Goal: Transaction & Acquisition: Book appointment/travel/reservation

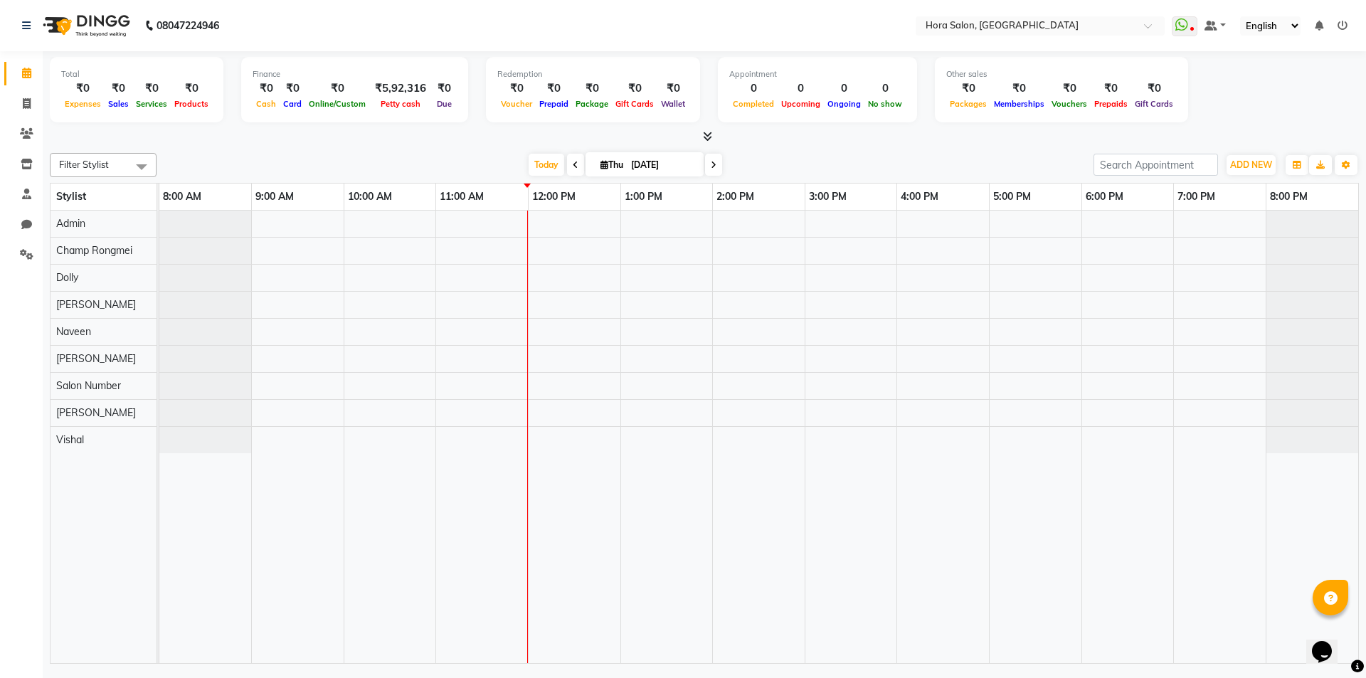
click at [828, 408] on div at bounding box center [758, 437] width 1199 height 453
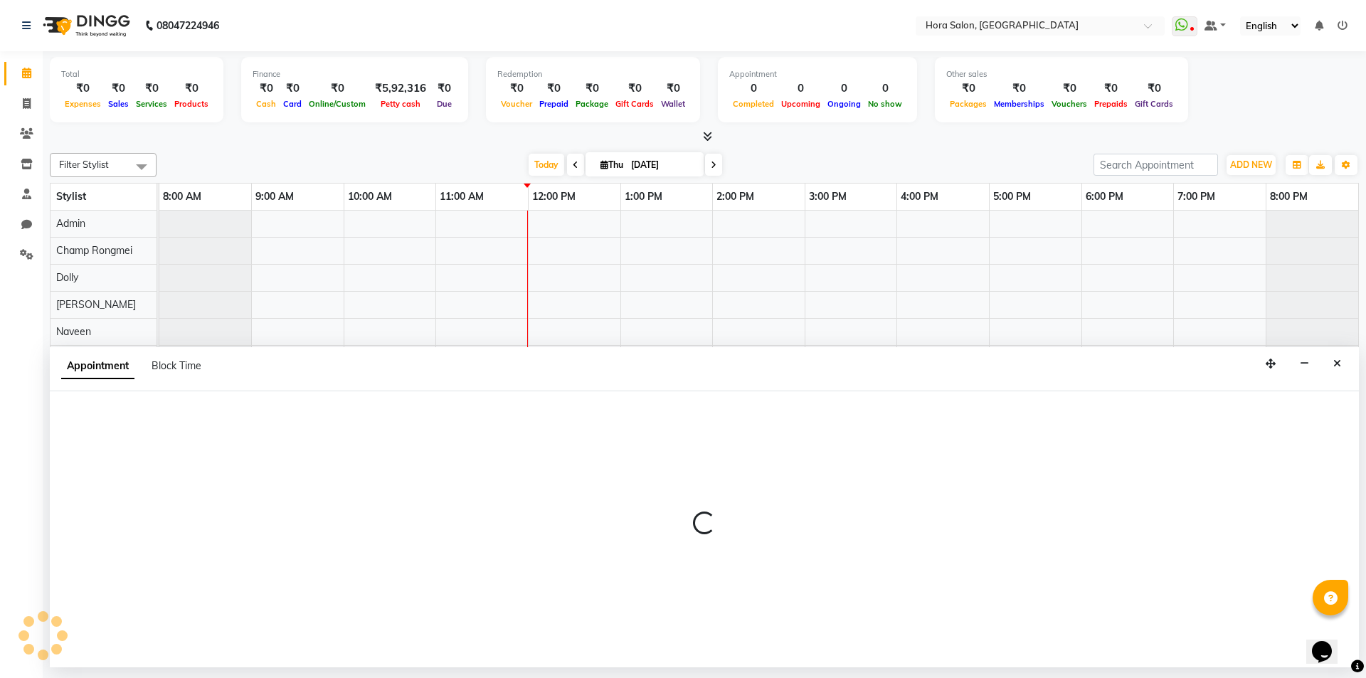
select select "76430"
select select "900"
select select "tentative"
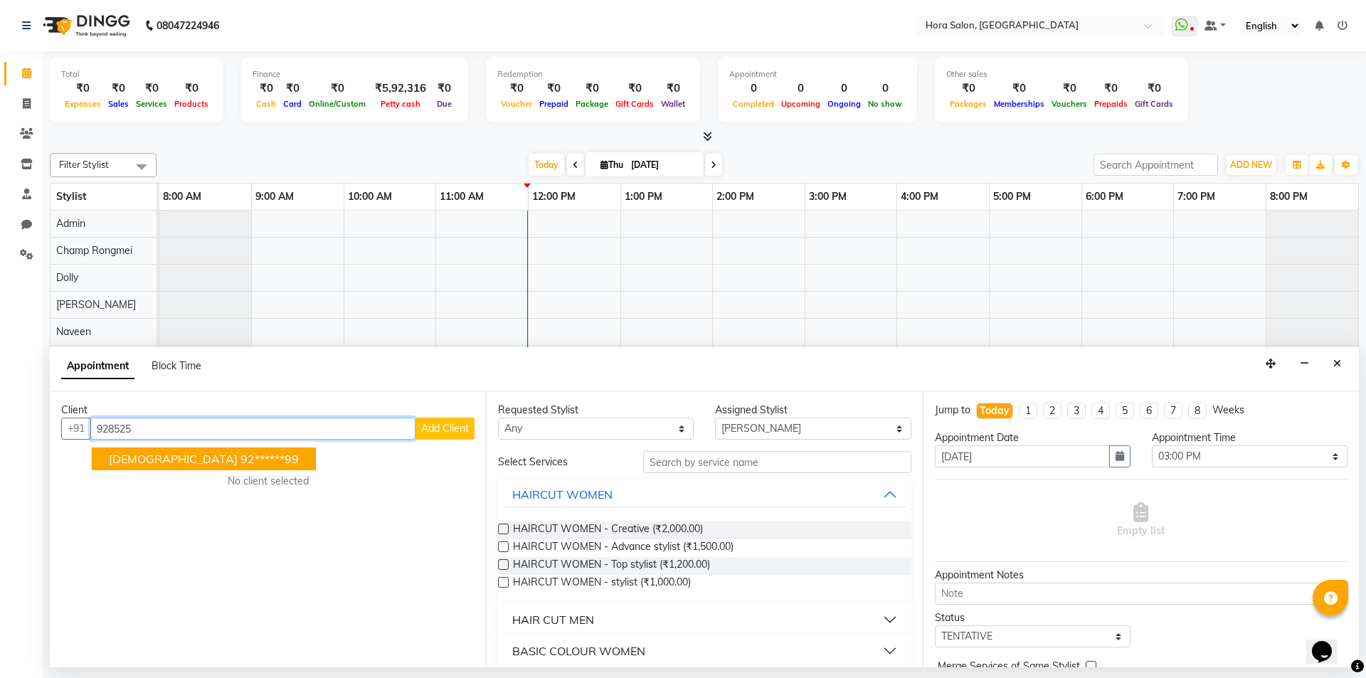
click at [138, 460] on span "[DEMOGRAPHIC_DATA]" at bounding box center [173, 459] width 129 height 14
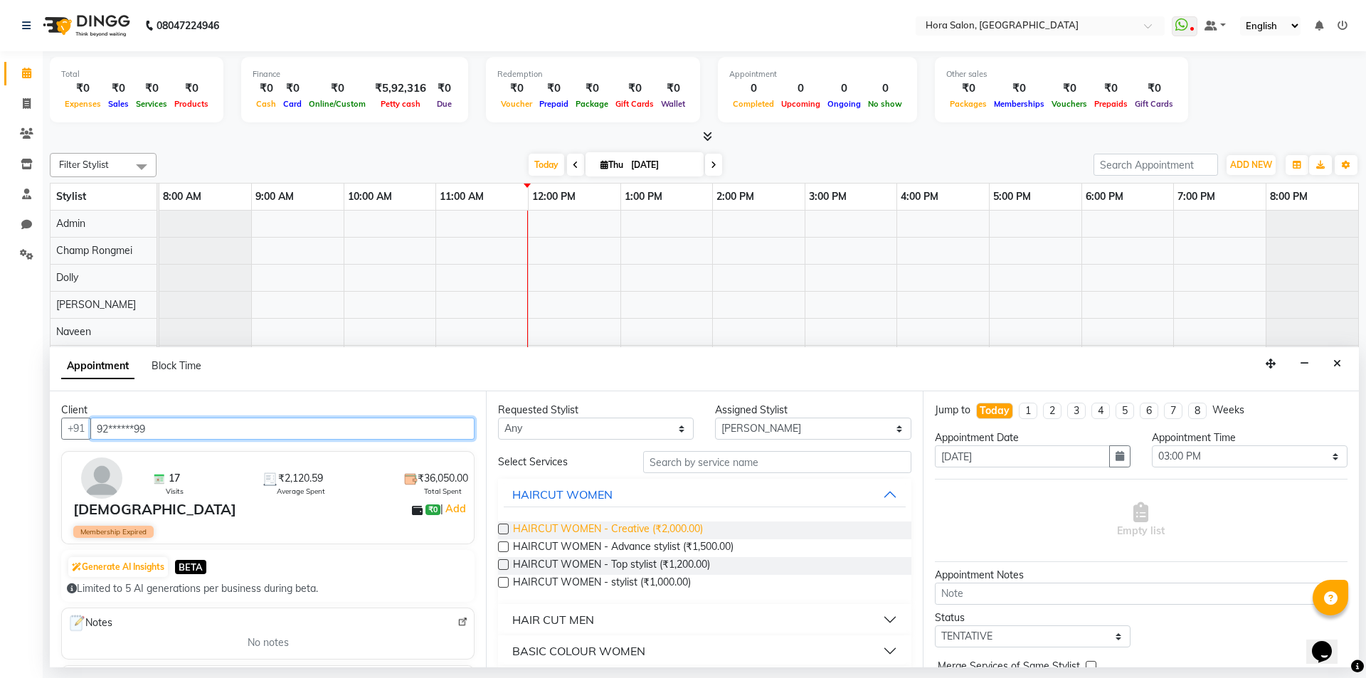
type input "92******99"
click at [620, 530] on span "HAIRCUT WOMEN - Creative (₹2,000.00)" at bounding box center [608, 531] width 190 height 18
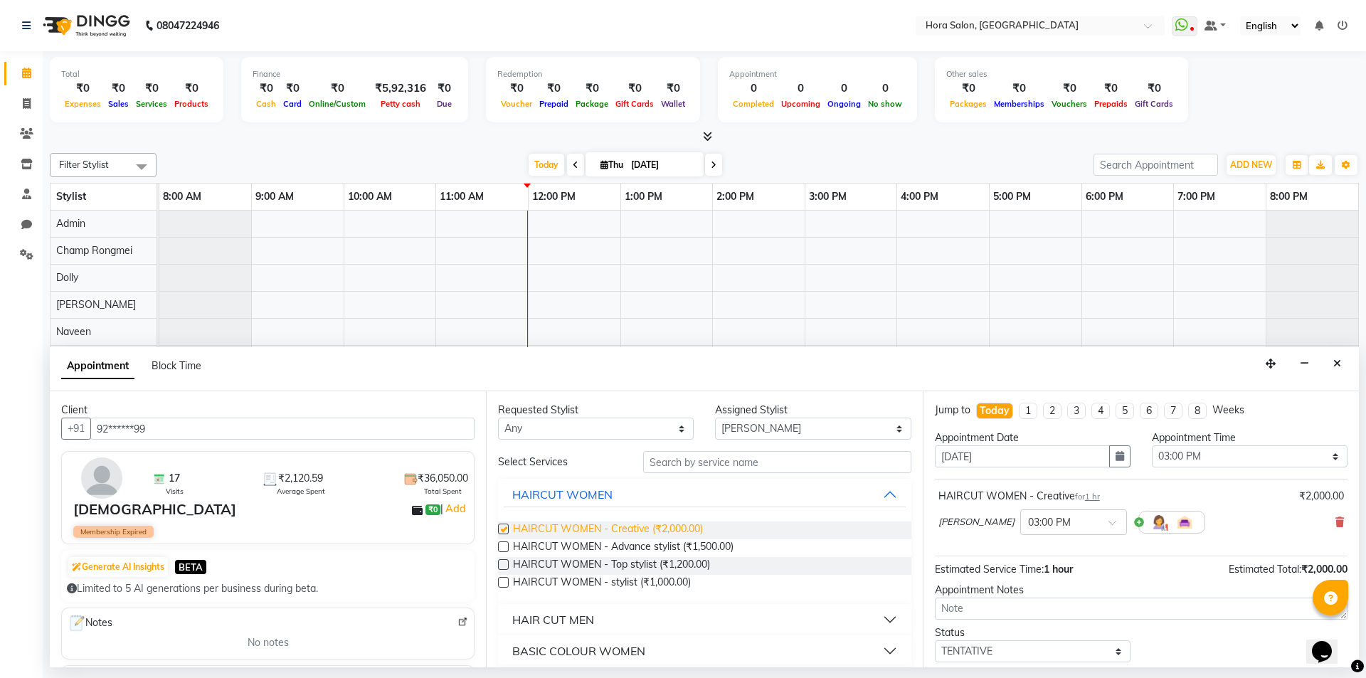
checkbox input "false"
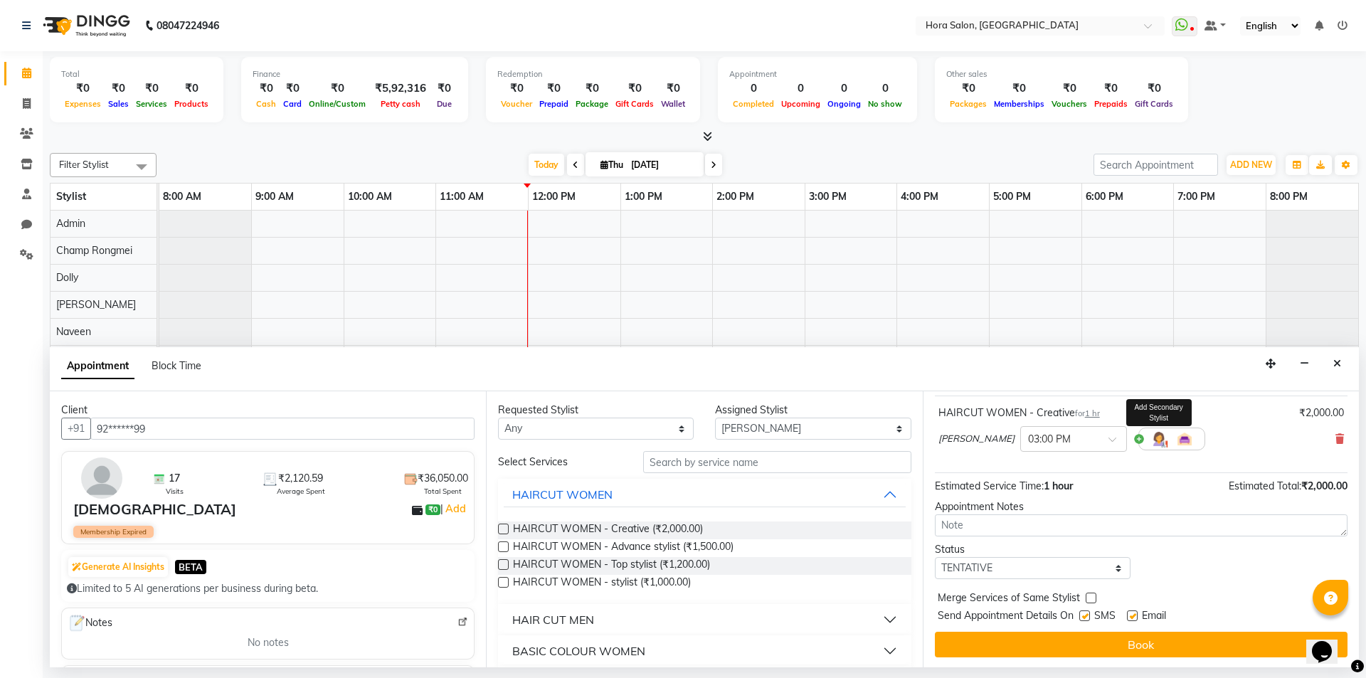
scroll to position [85, 0]
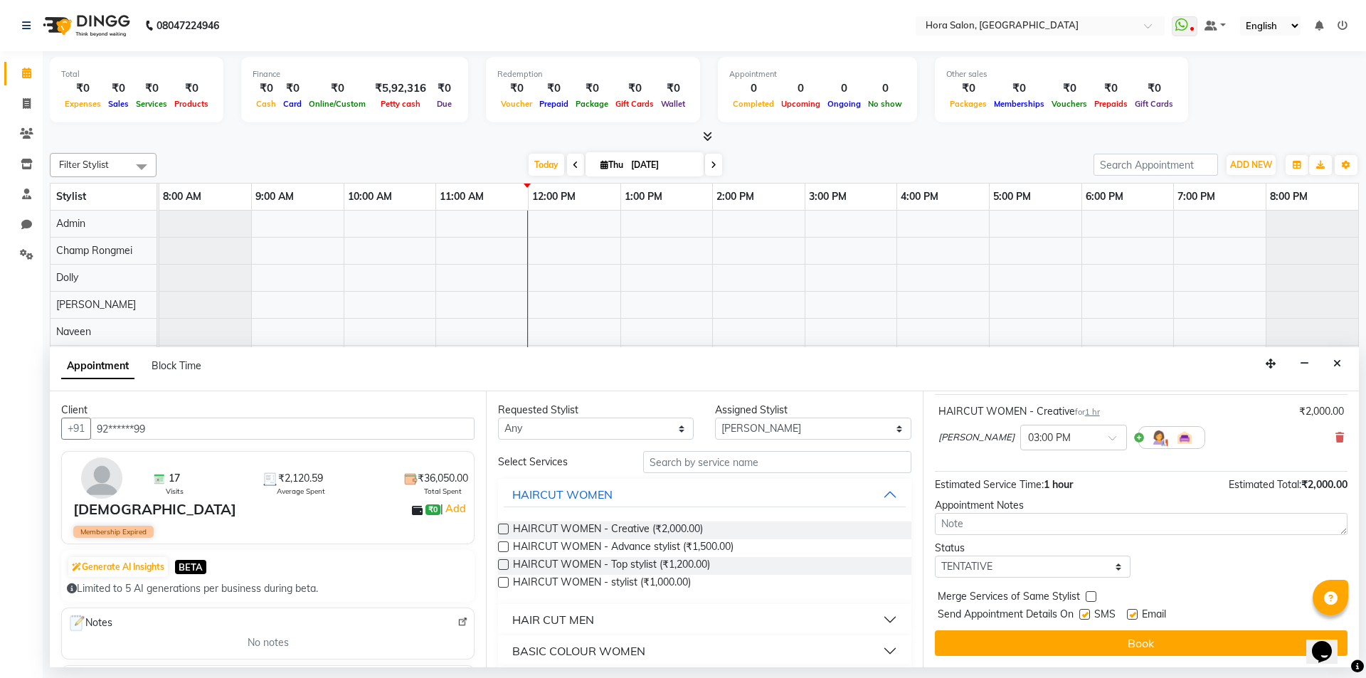
click at [1134, 616] on label at bounding box center [1132, 614] width 11 height 11
click at [1134, 616] on input "checkbox" at bounding box center [1131, 615] width 9 height 9
checkbox input "false"
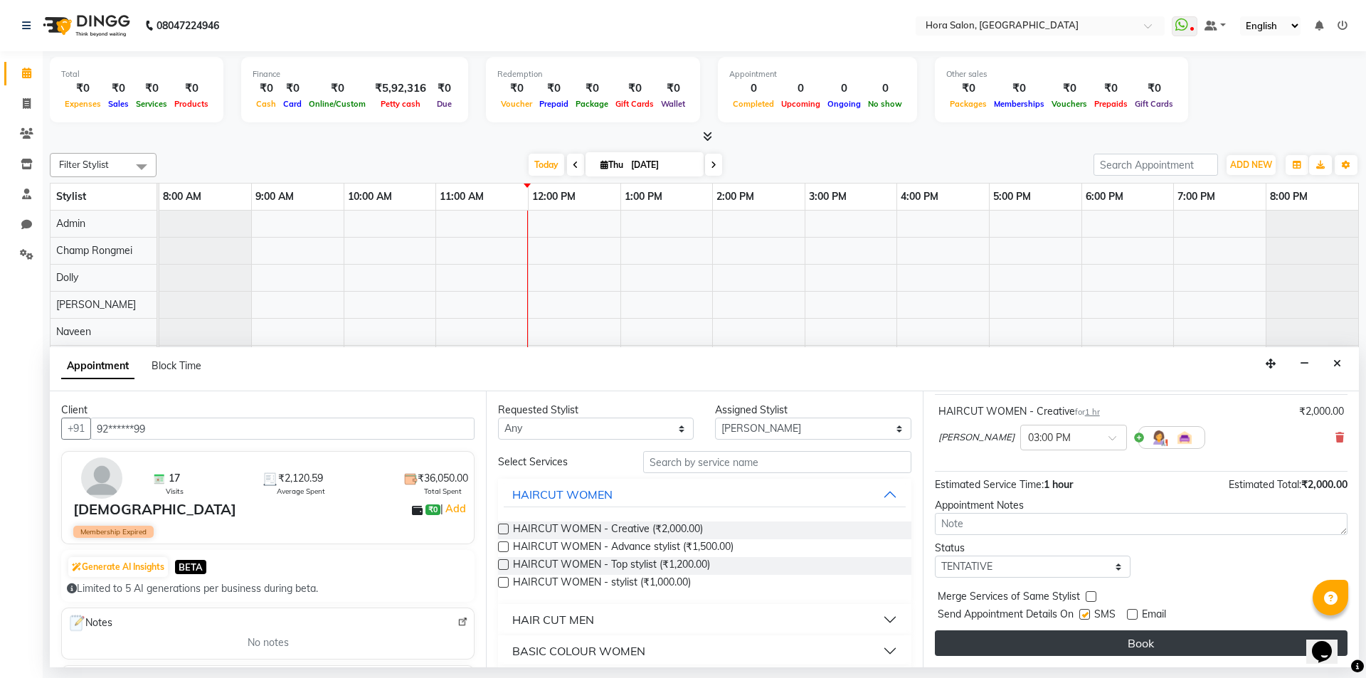
click at [1079, 640] on button "Book" at bounding box center [1141, 643] width 413 height 26
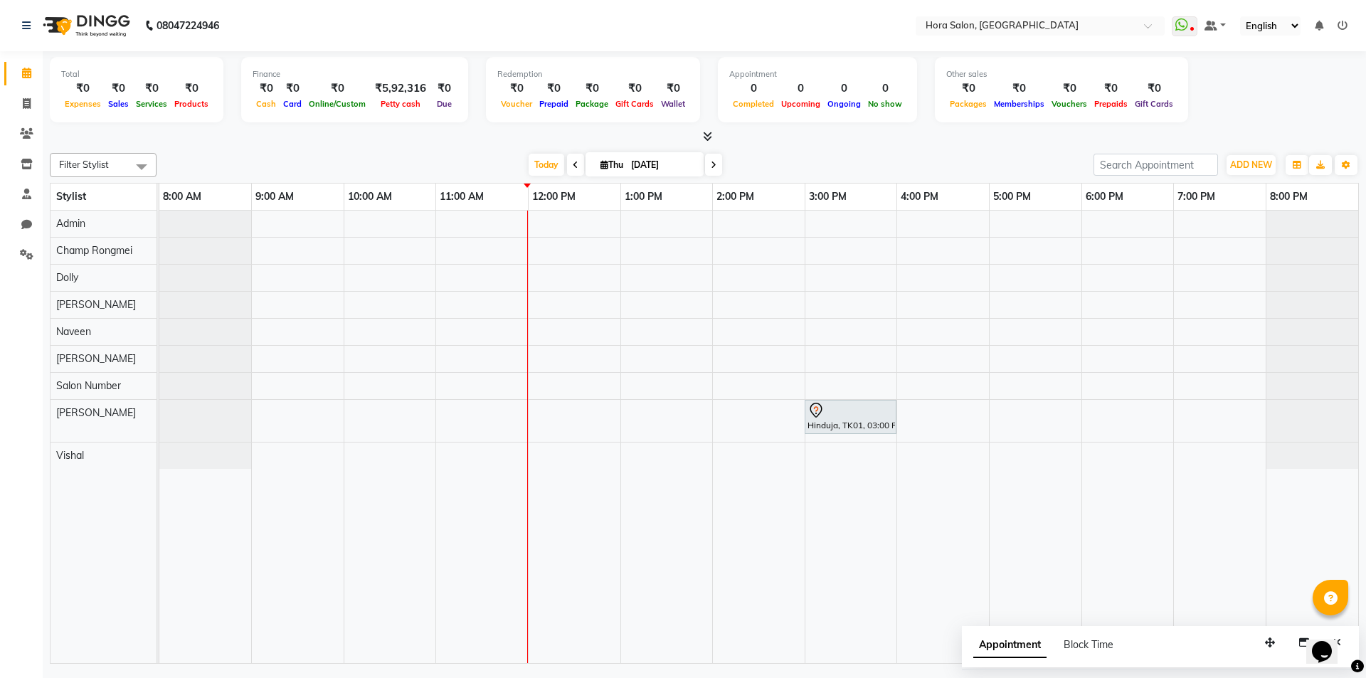
click at [711, 162] on icon at bounding box center [714, 165] width 6 height 9
type input "[DATE]"
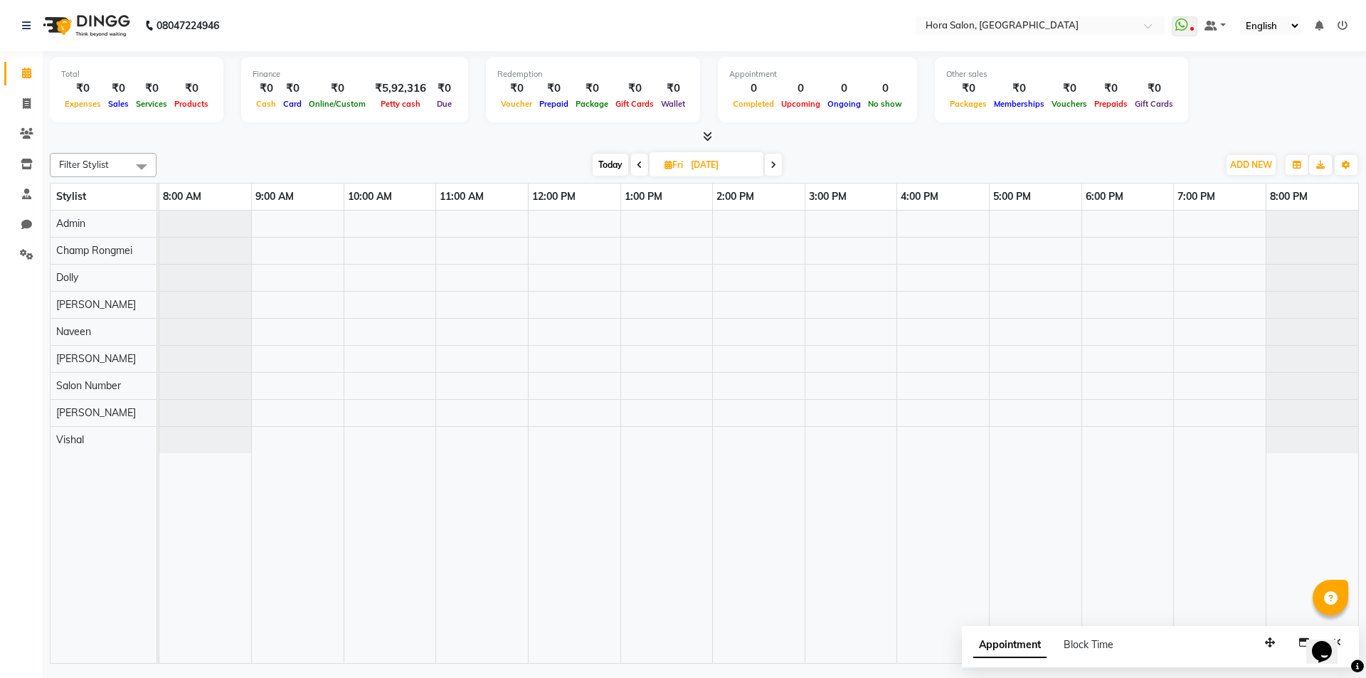
click at [1000, 273] on div at bounding box center [758, 437] width 1199 height 453
select select "77998"
select select "tentative"
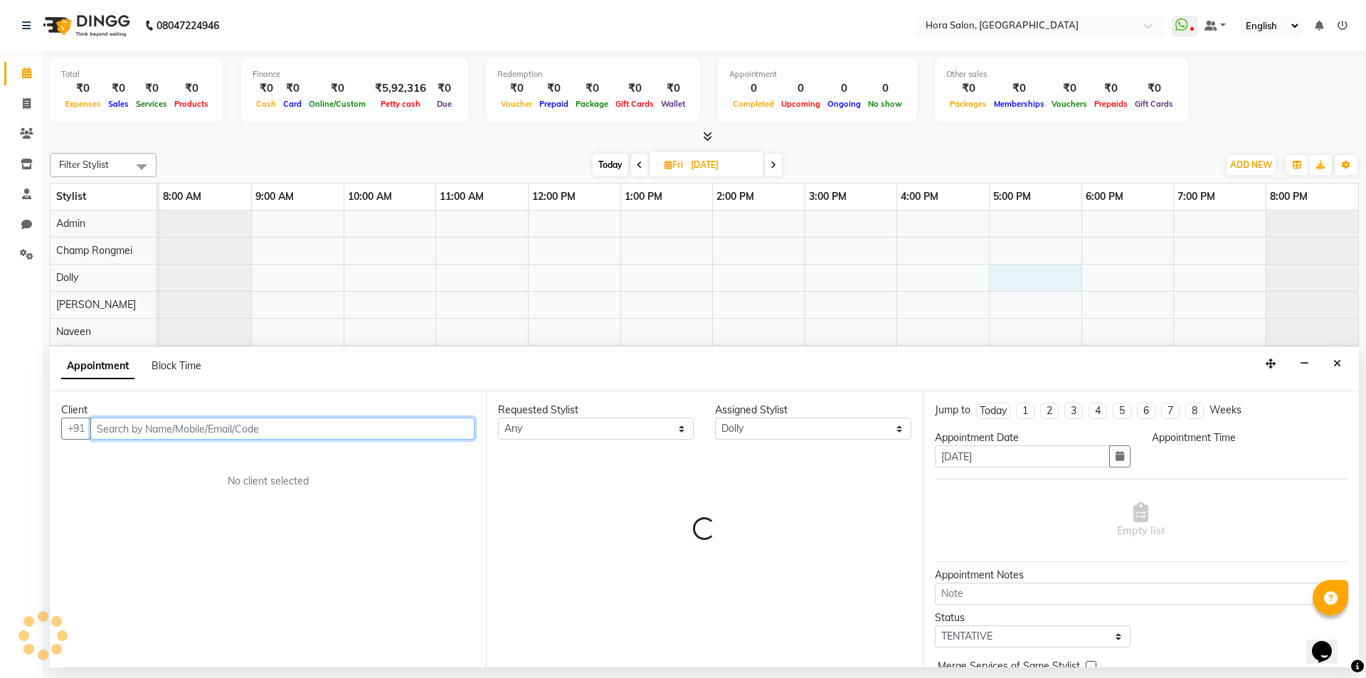
select select "1020"
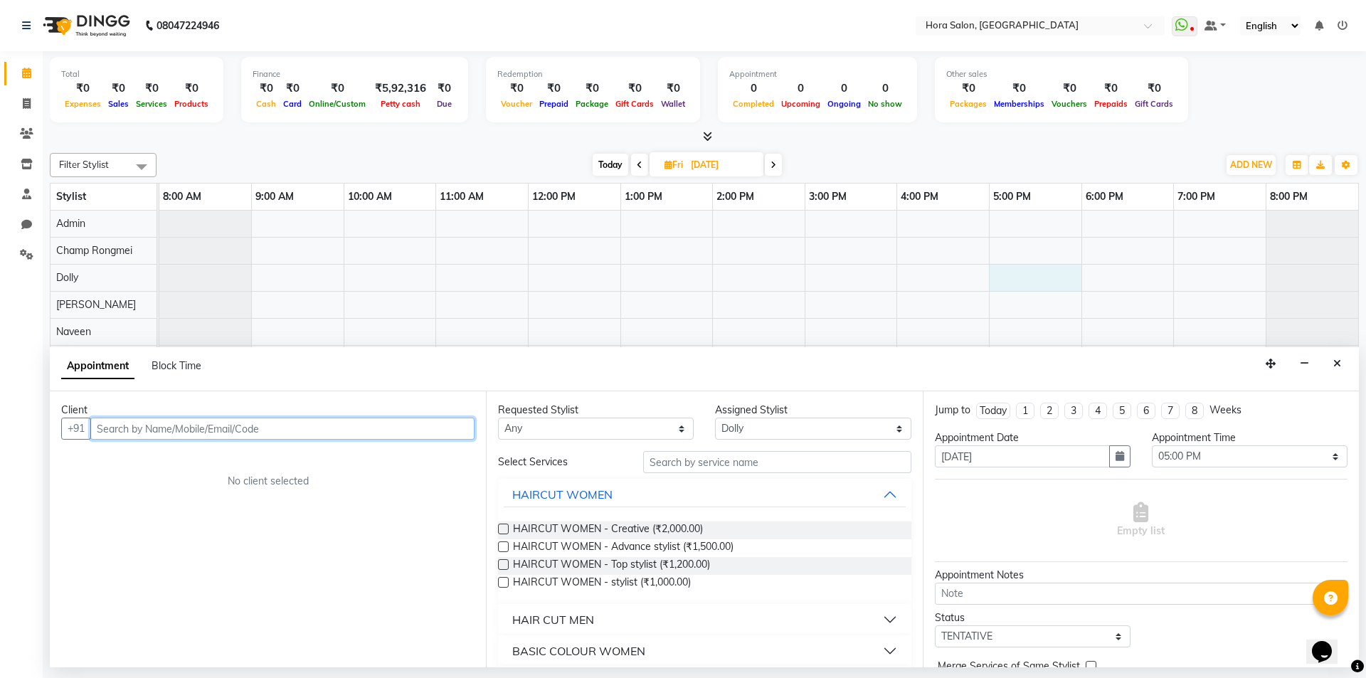
click at [330, 421] on input "text" at bounding box center [282, 429] width 384 height 22
type input "w"
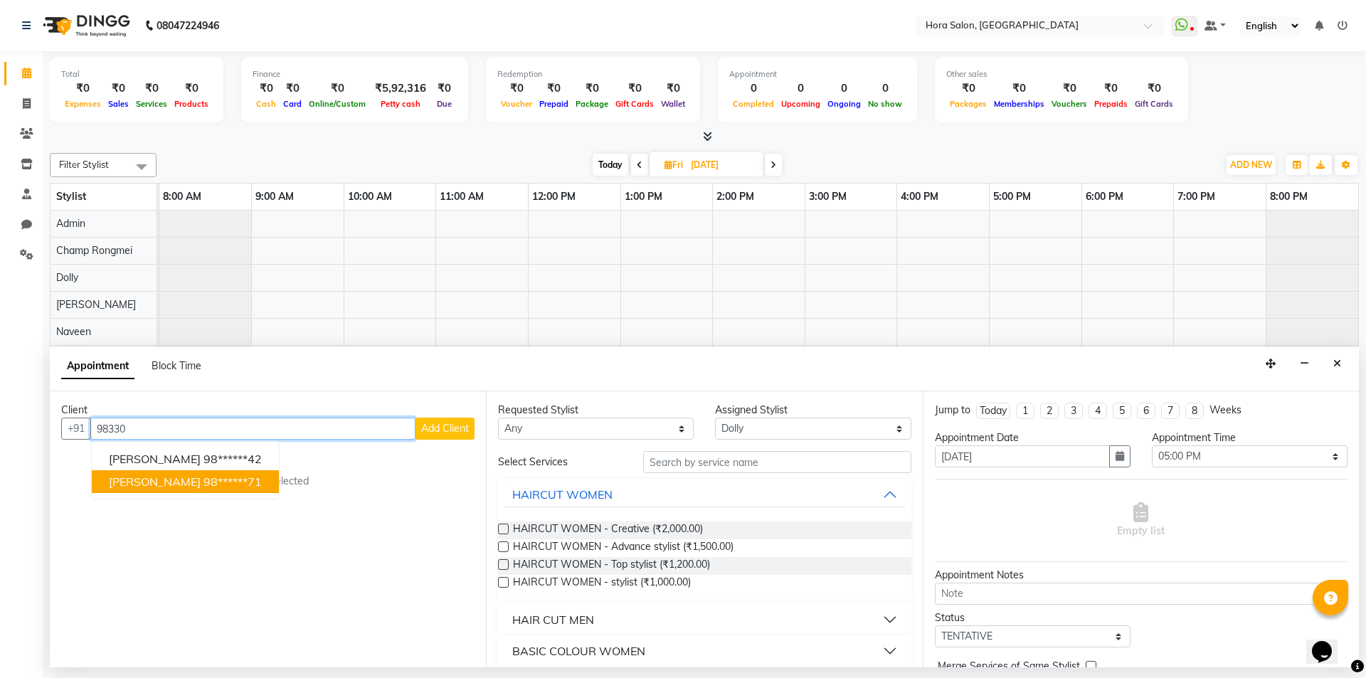
click at [159, 482] on span "[PERSON_NAME]" at bounding box center [155, 482] width 92 height 14
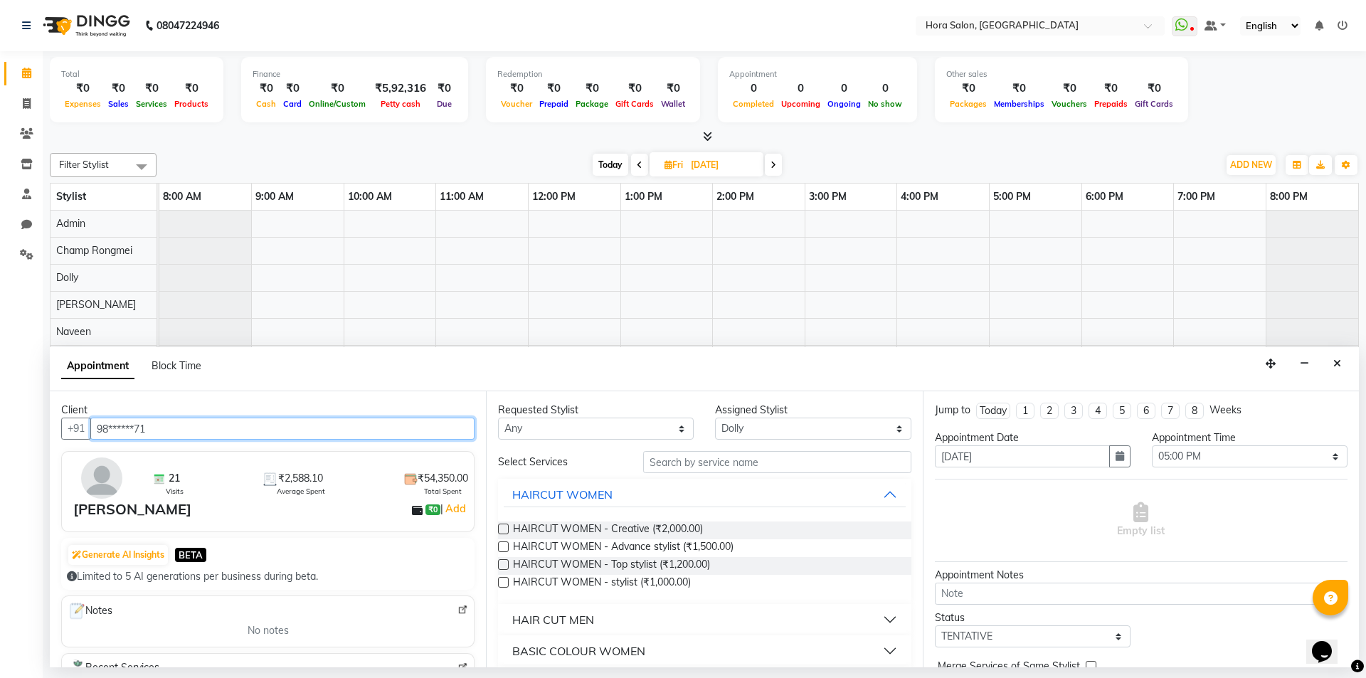
type input "98******71"
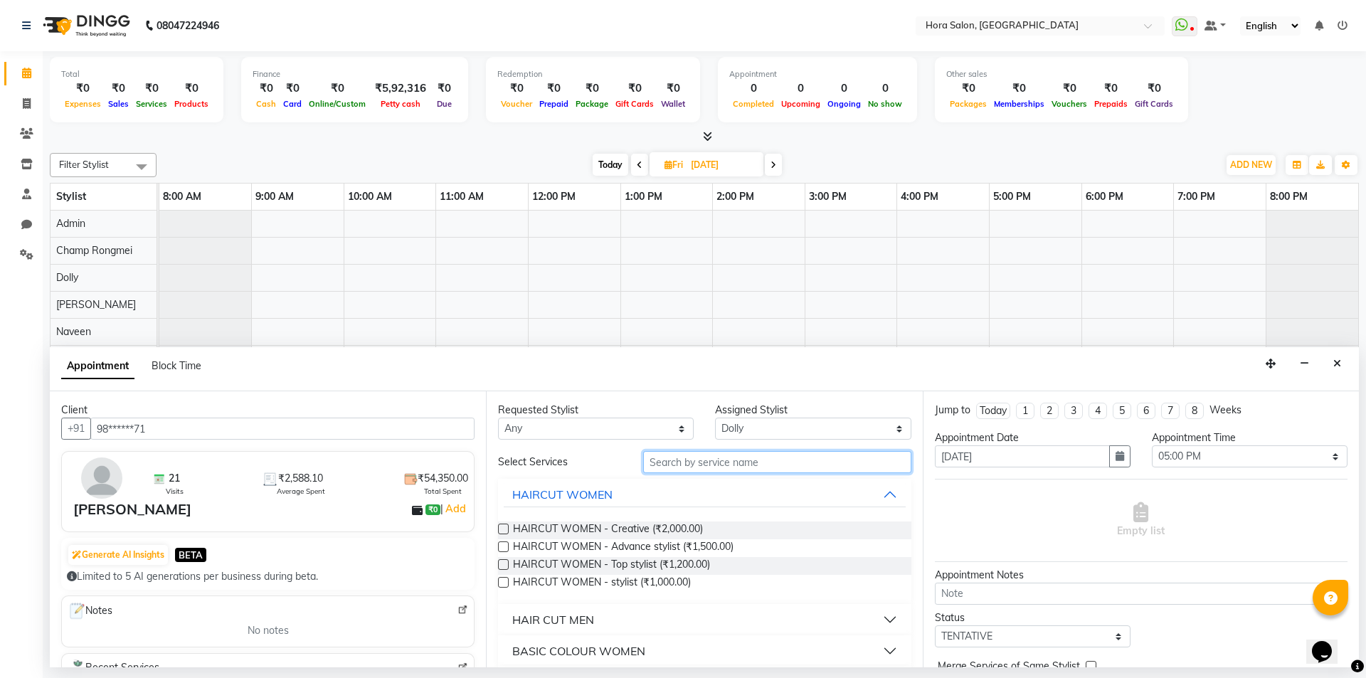
click at [726, 463] on input "text" at bounding box center [777, 462] width 268 height 22
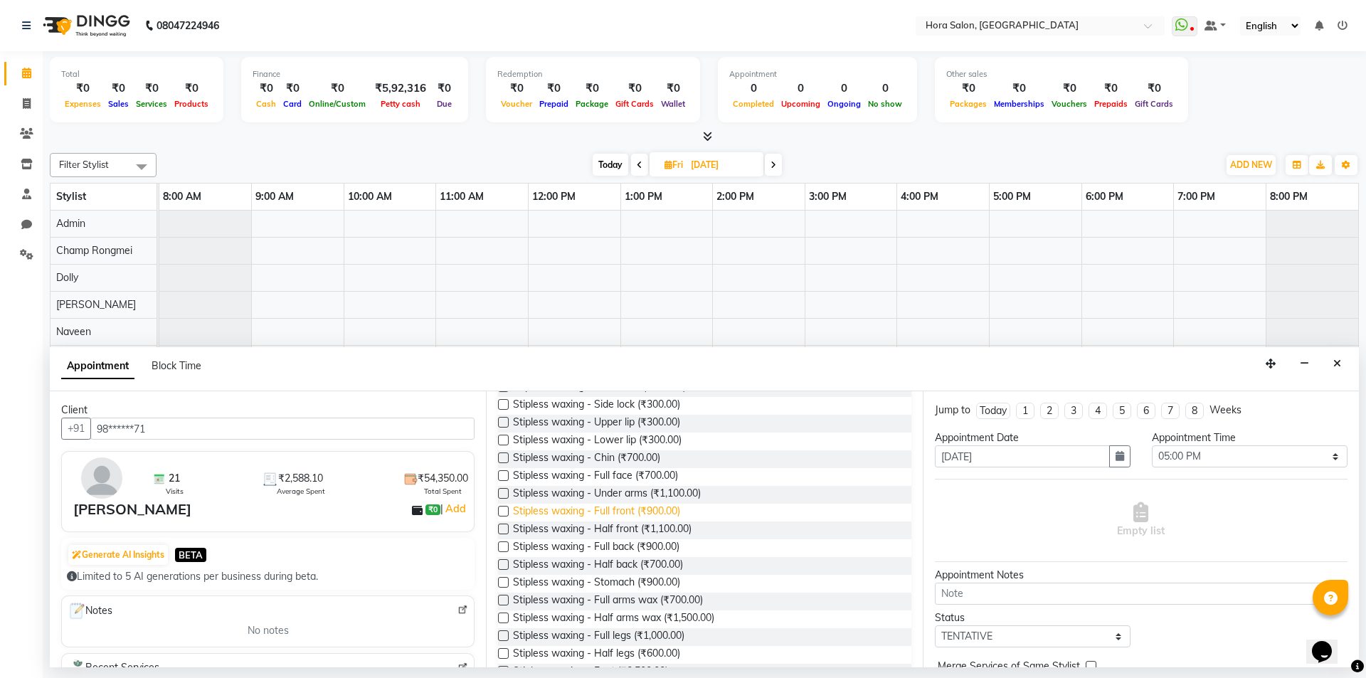
scroll to position [213, 0]
type input "wax"
click at [645, 527] on span "Stipless waxing - Full arms wax (₹700.00)" at bounding box center [608, 531] width 190 height 18
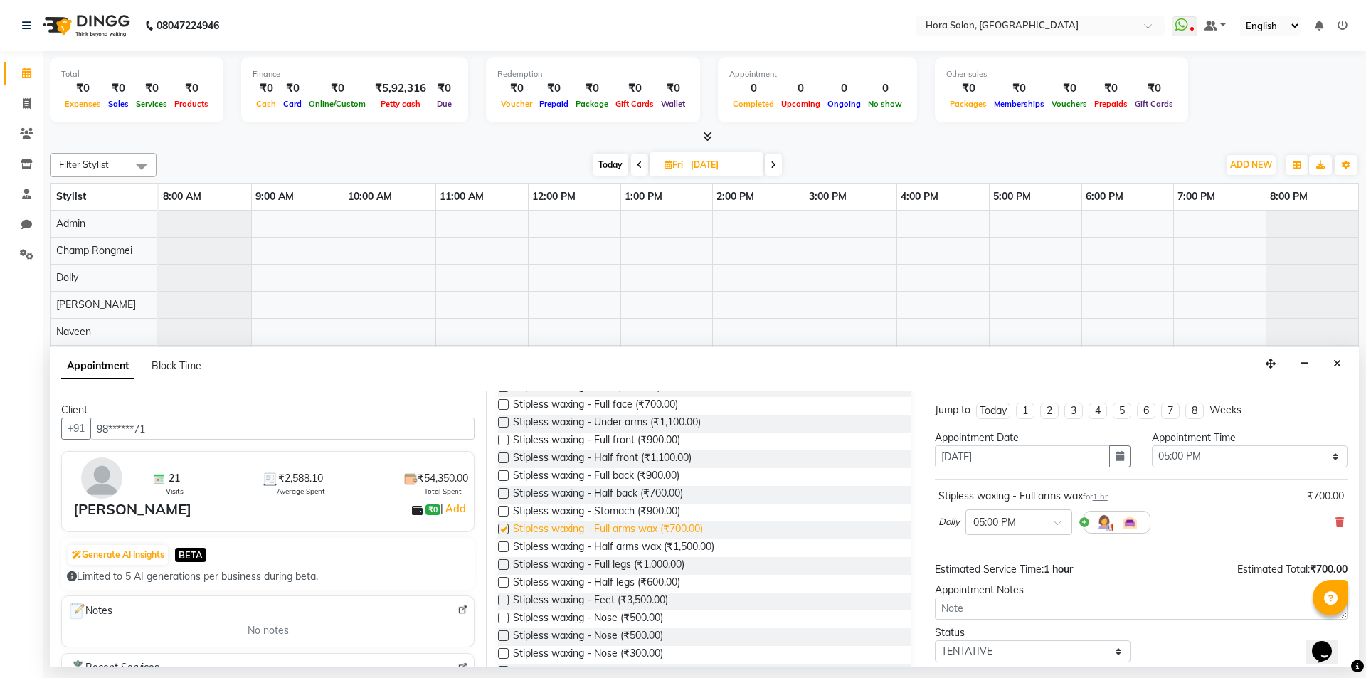
checkbox input "false"
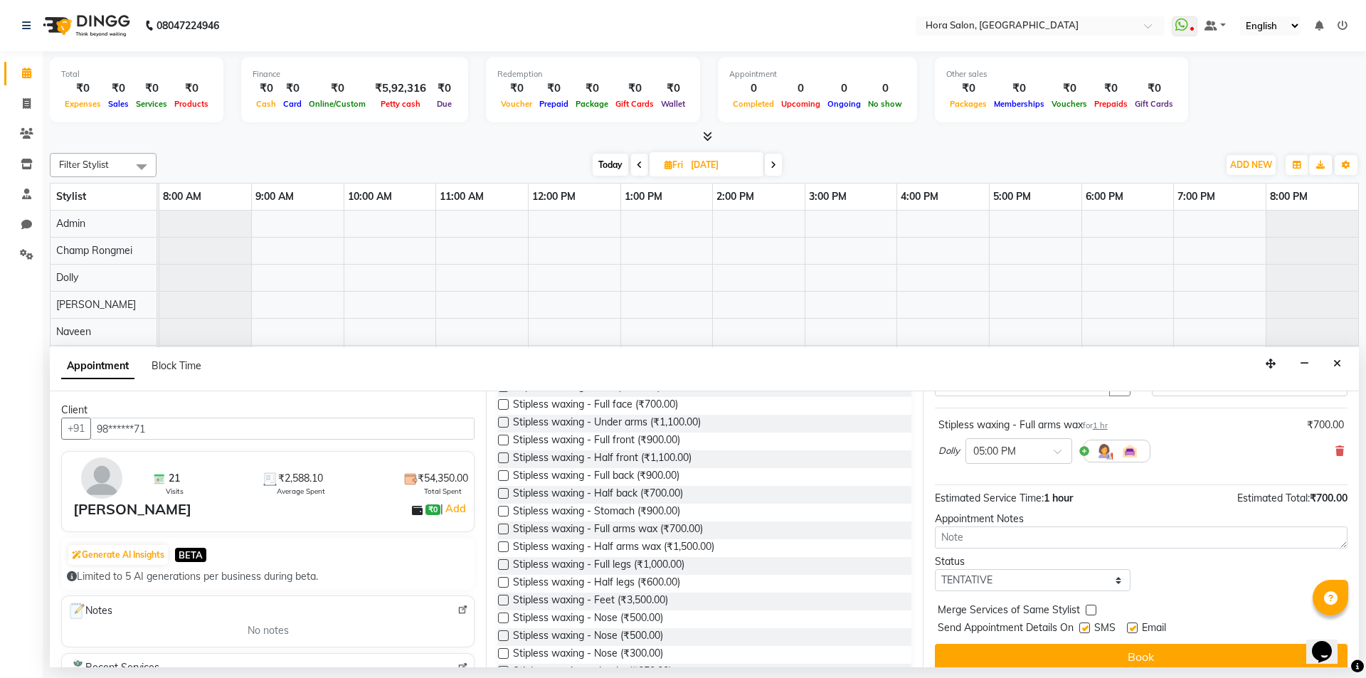
click at [1134, 629] on label at bounding box center [1132, 628] width 11 height 11
click at [1134, 629] on input "checkbox" at bounding box center [1131, 629] width 9 height 9
checkbox input "false"
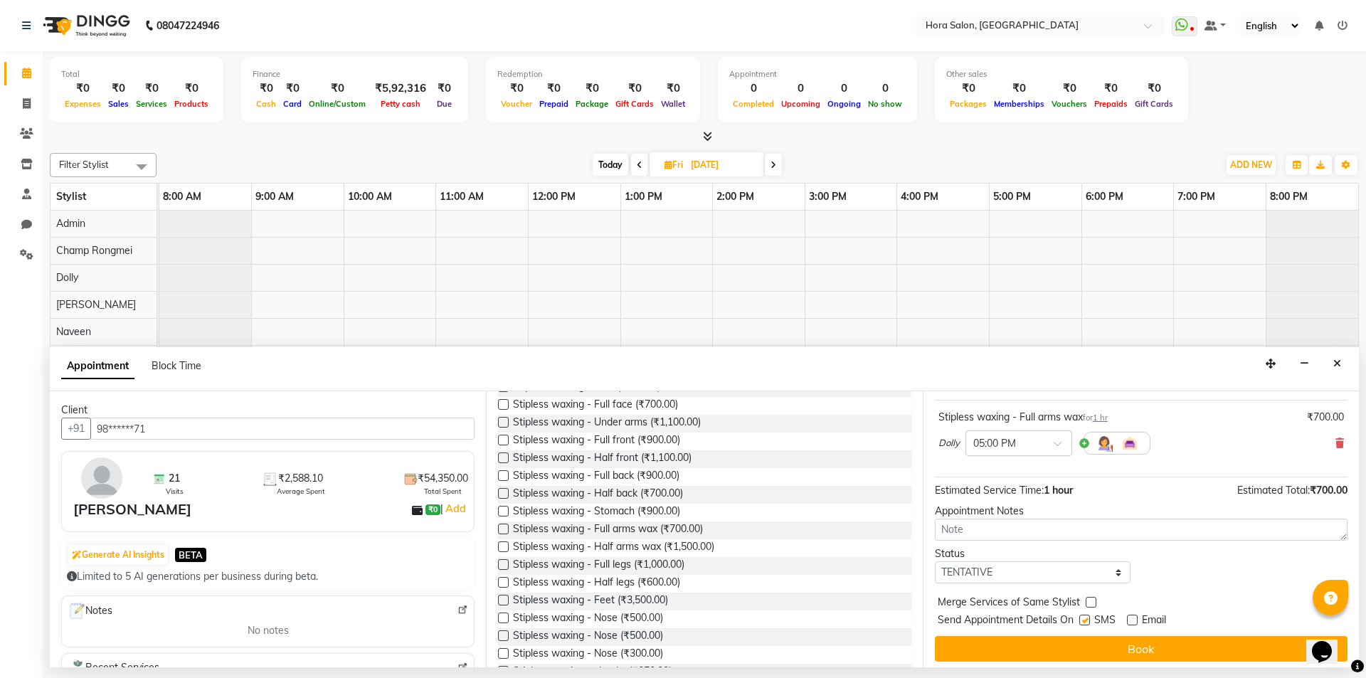
scroll to position [85, 0]
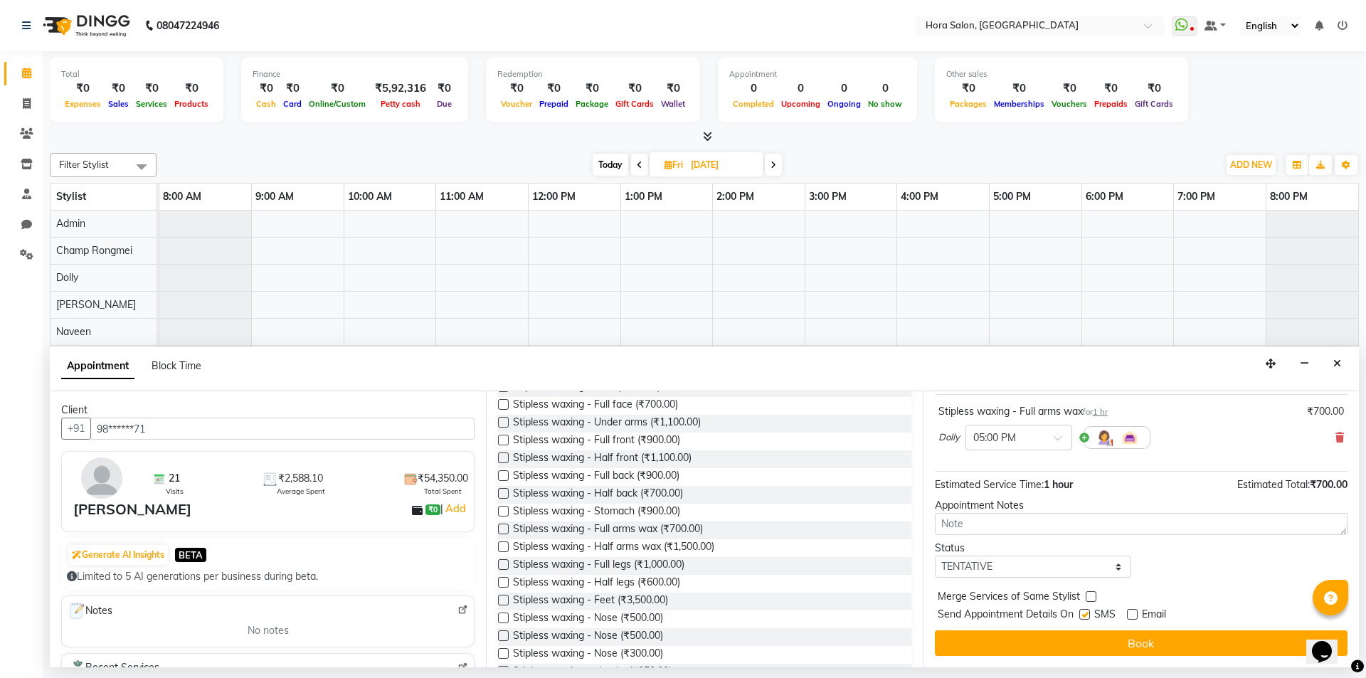
click at [1083, 614] on label at bounding box center [1084, 614] width 11 height 11
click at [1083, 614] on input "checkbox" at bounding box center [1083, 615] width 9 height 9
checkbox input "false"
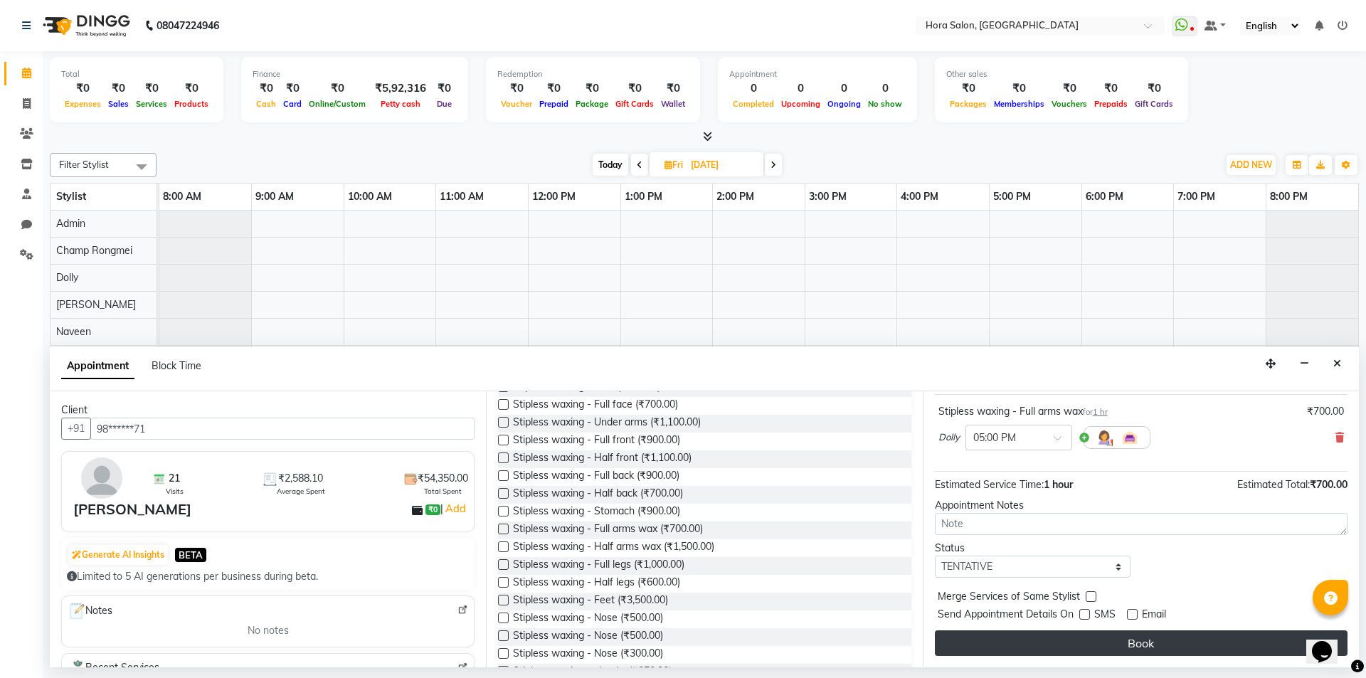
click at [1129, 643] on button "Book" at bounding box center [1141, 643] width 413 height 26
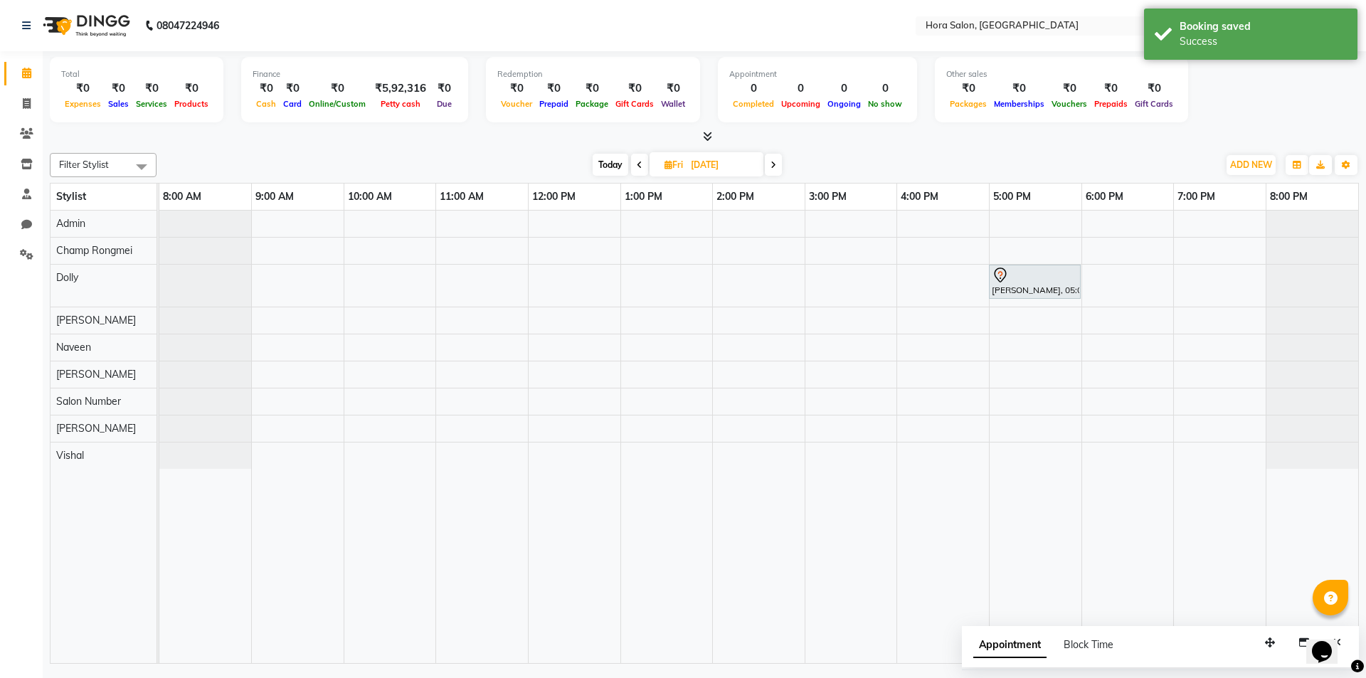
click at [776, 164] on icon at bounding box center [774, 165] width 6 height 9
type input "[DATE]"
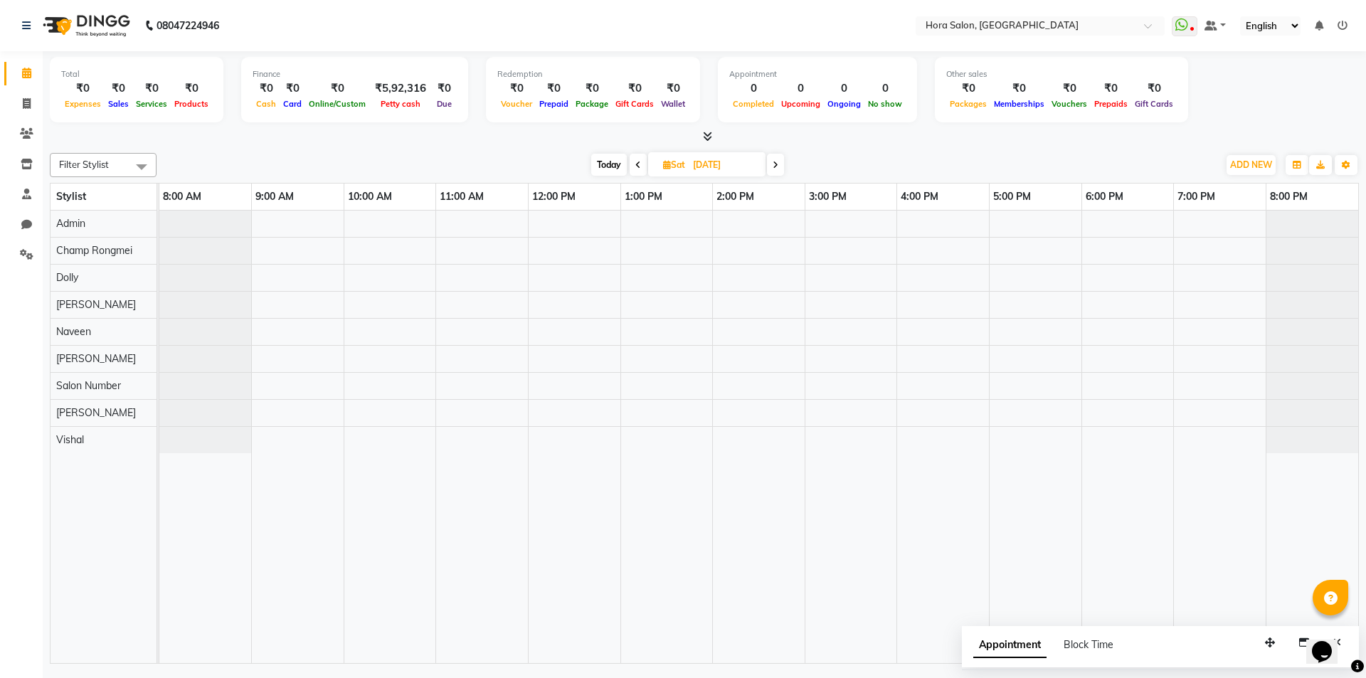
click at [837, 408] on div at bounding box center [758, 437] width 1199 height 453
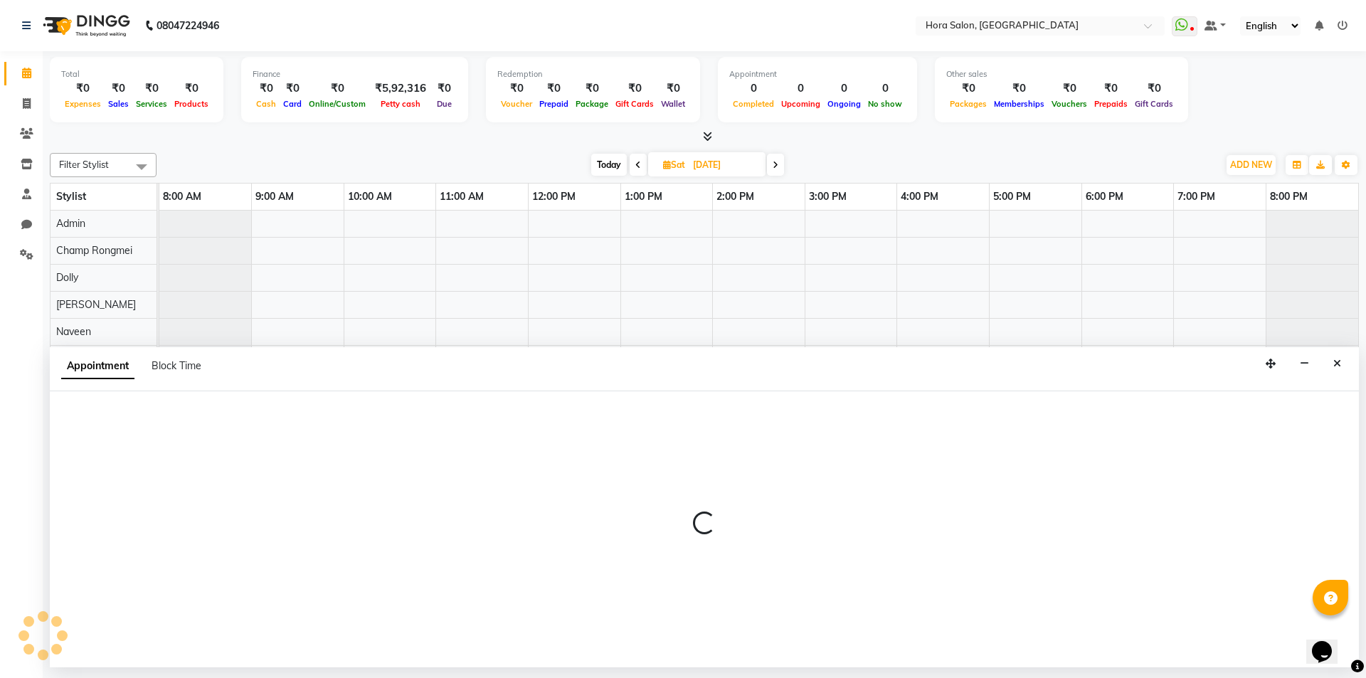
select select "76430"
select select "900"
select select "tentative"
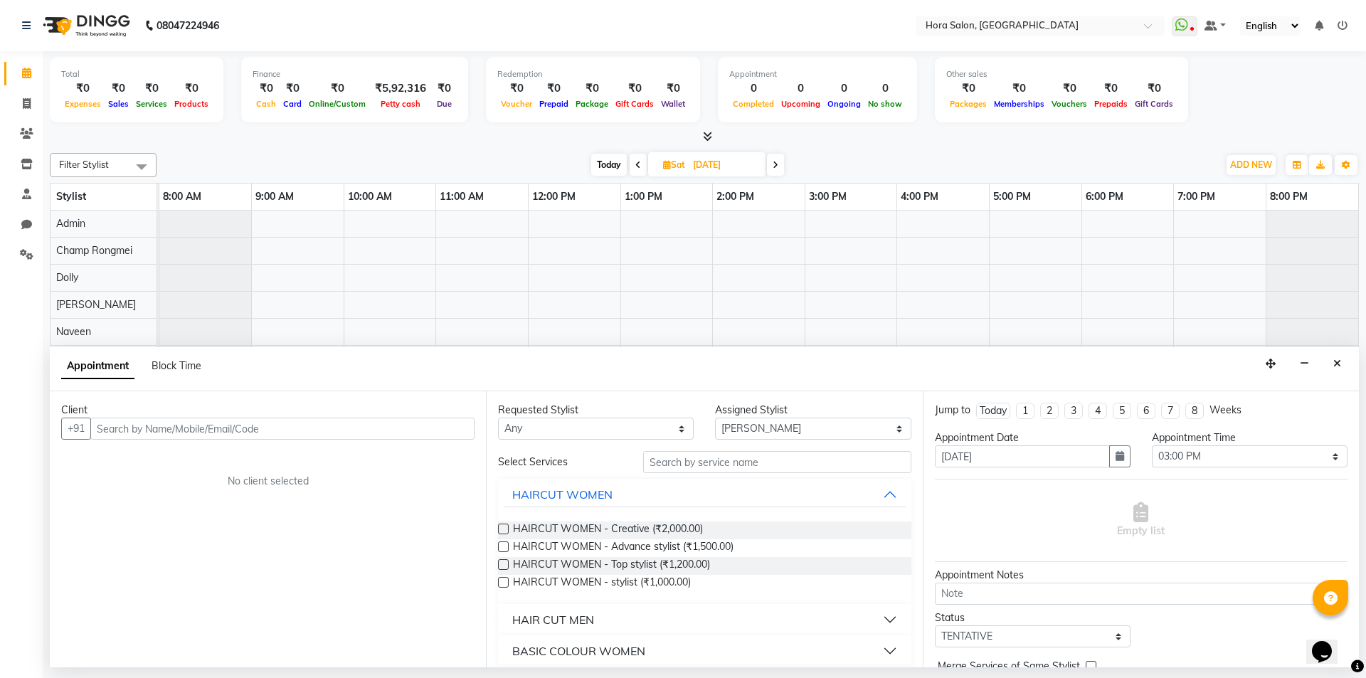
click at [343, 427] on input "text" at bounding box center [282, 429] width 384 height 22
type input "9912300200"
click at [458, 428] on span "Add Client" at bounding box center [445, 428] width 48 height 13
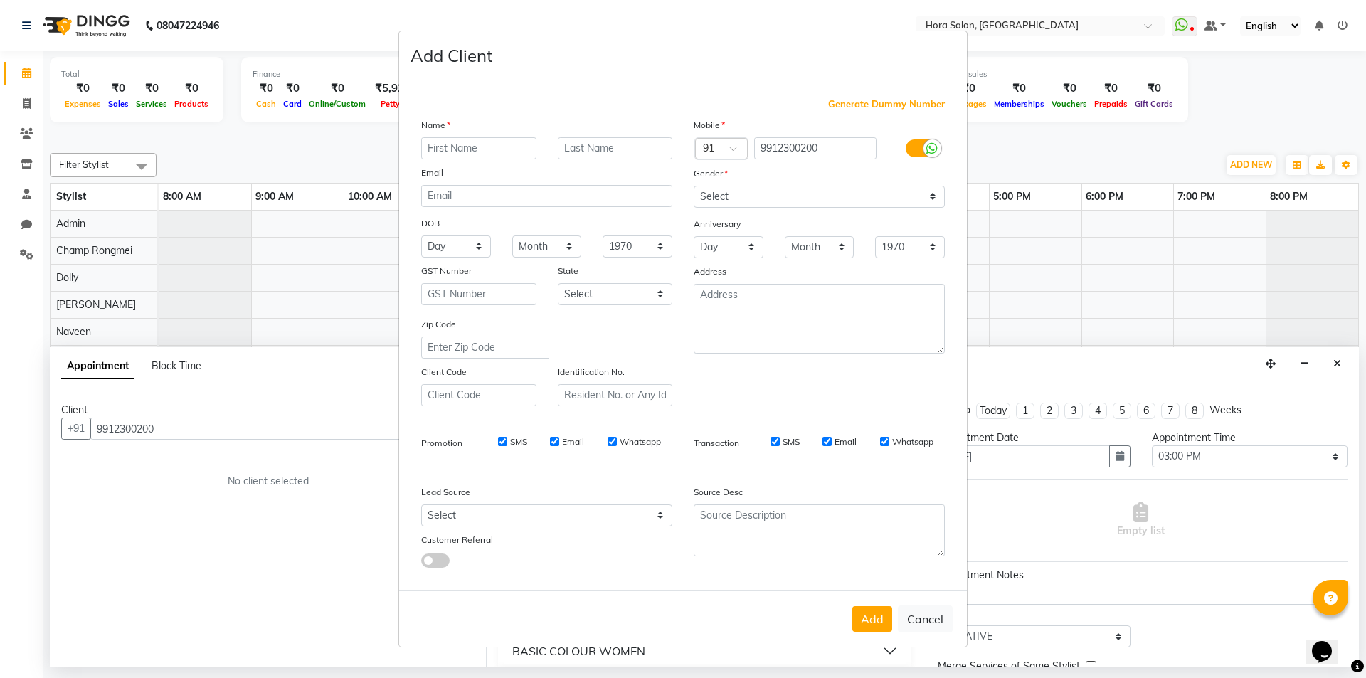
click at [492, 151] on input "text" at bounding box center [478, 148] width 115 height 22
type input "r"
type input "[PERSON_NAME]"
click at [618, 143] on input "text" at bounding box center [615, 148] width 115 height 22
click at [761, 192] on select "Select [DEMOGRAPHIC_DATA] [DEMOGRAPHIC_DATA] Other Prefer Not To Say" at bounding box center [819, 197] width 251 height 22
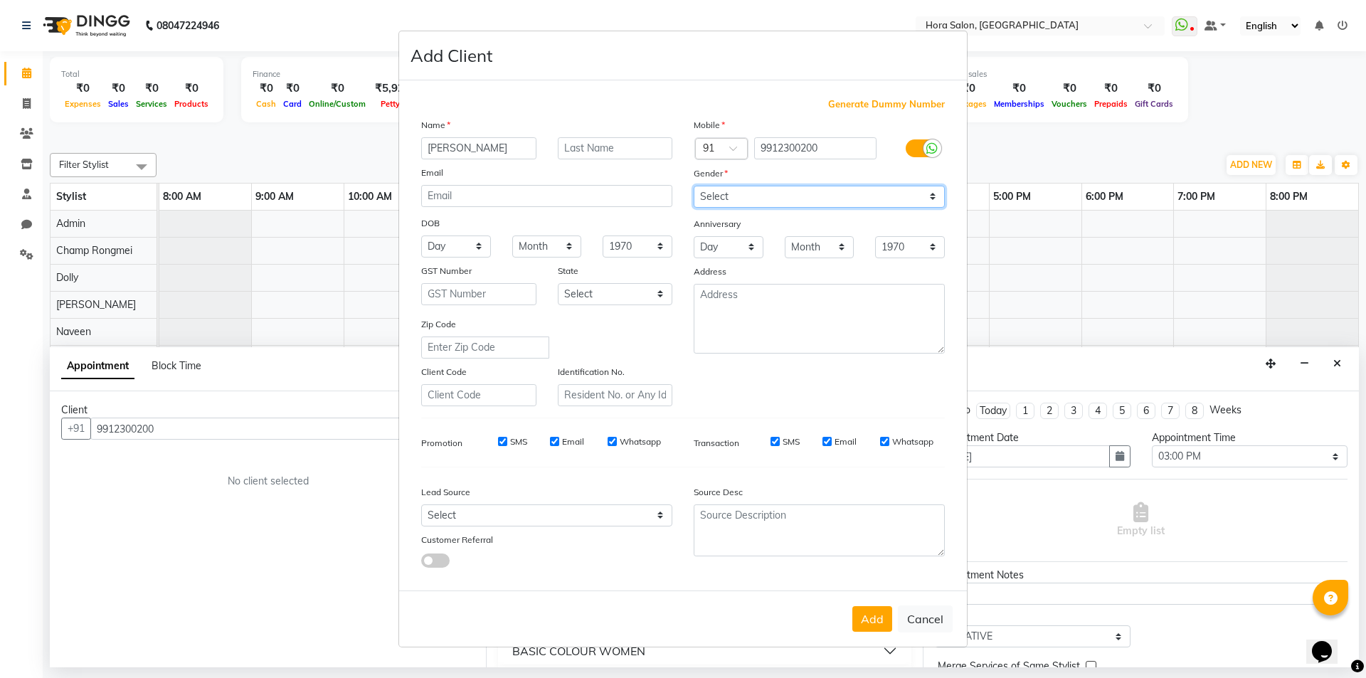
select select "[DEMOGRAPHIC_DATA]"
click at [694, 186] on select "Select [DEMOGRAPHIC_DATA] [DEMOGRAPHIC_DATA] Other Prefer Not To Say" at bounding box center [819, 197] width 251 height 22
click at [878, 621] on button "Add" at bounding box center [872, 619] width 40 height 26
type input "99******00"
select select
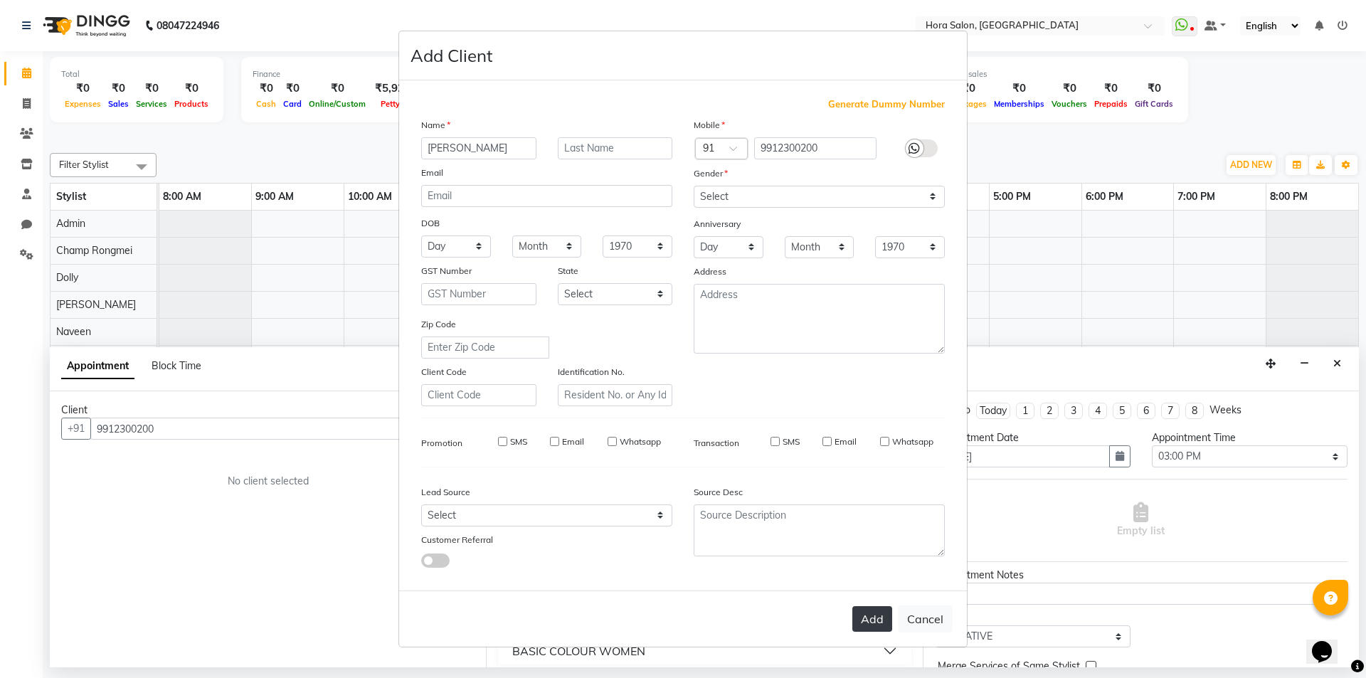
select select
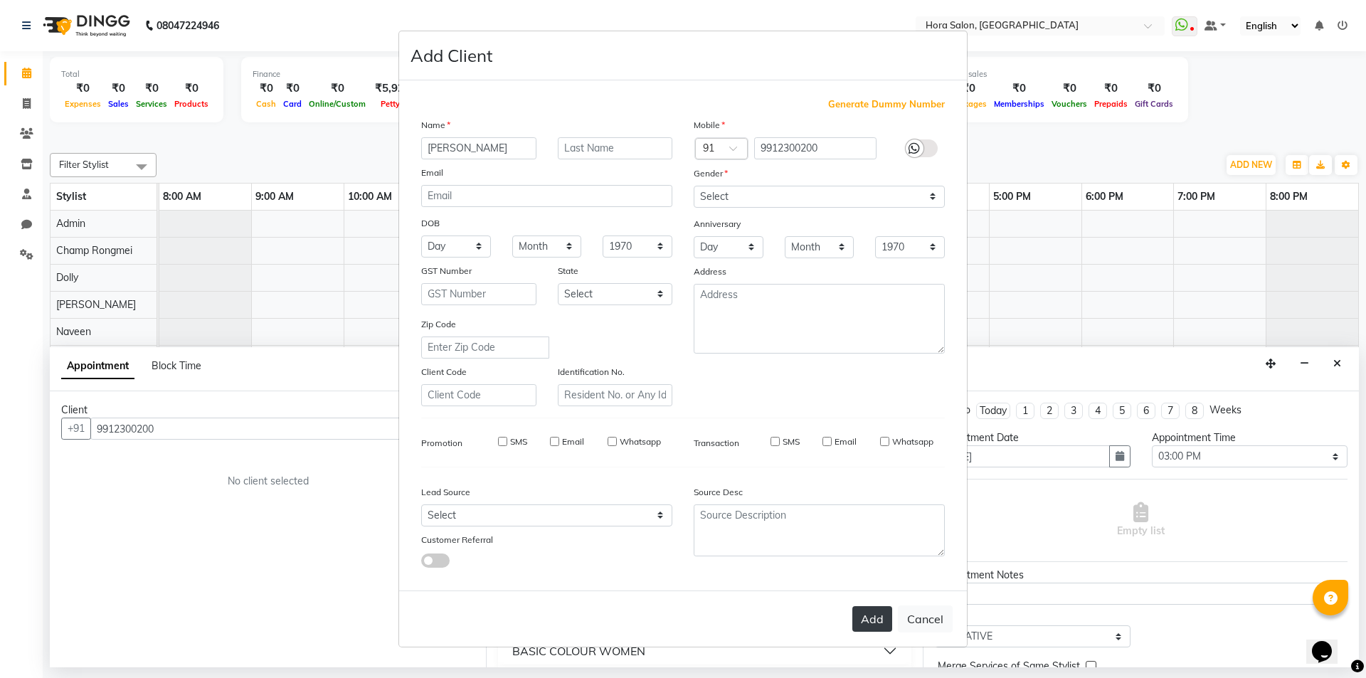
select select
checkbox input "false"
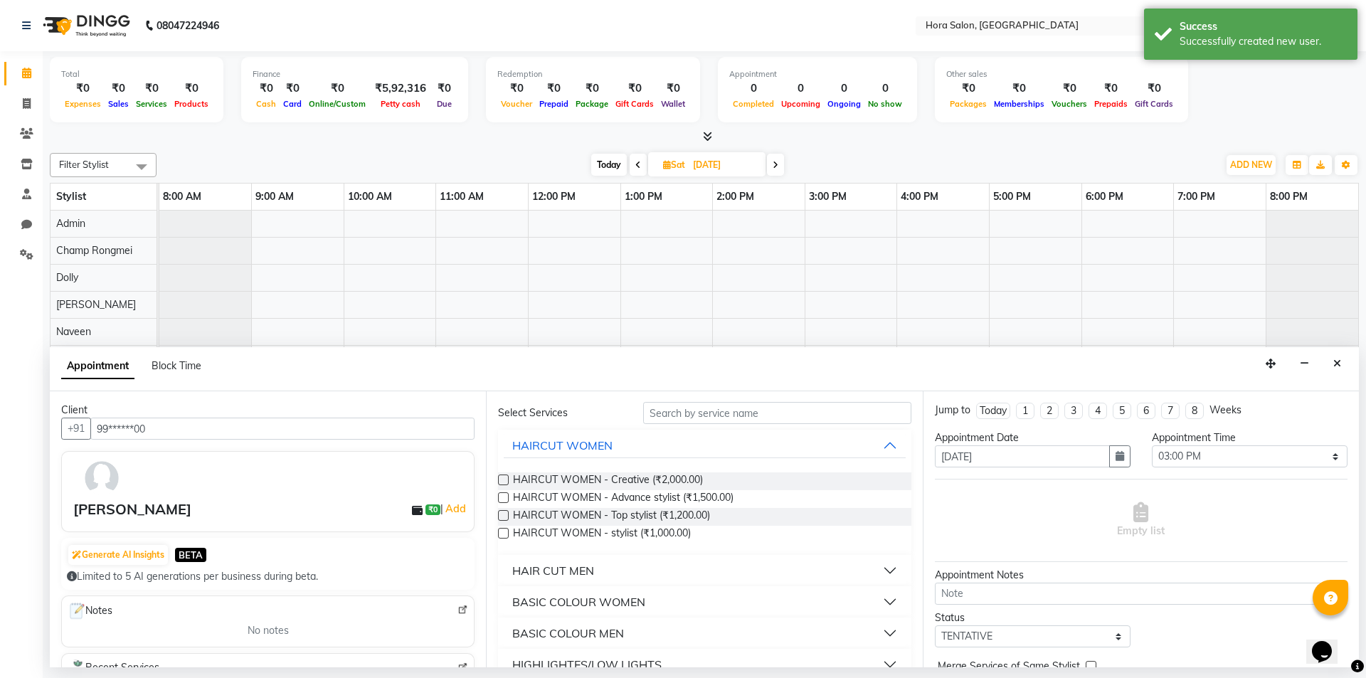
scroll to position [71, 0]
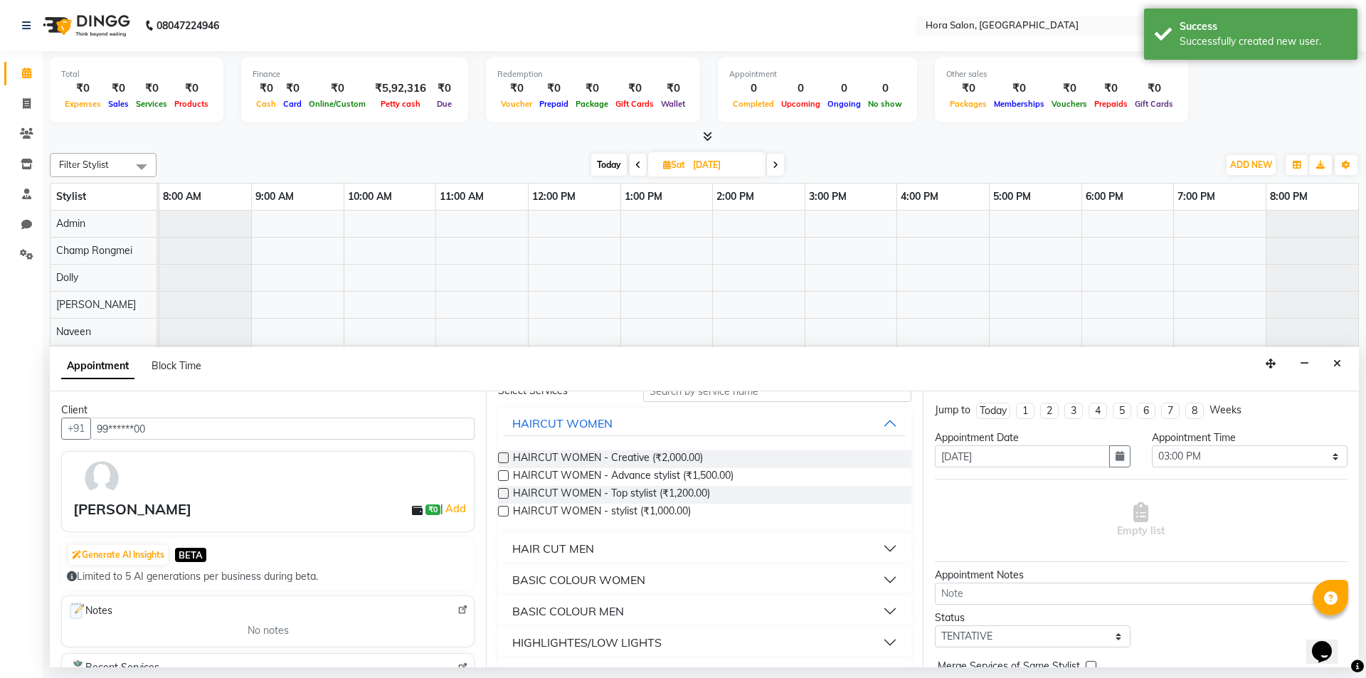
click at [623, 552] on button "HAIR CUT MEN" at bounding box center [704, 549] width 401 height 26
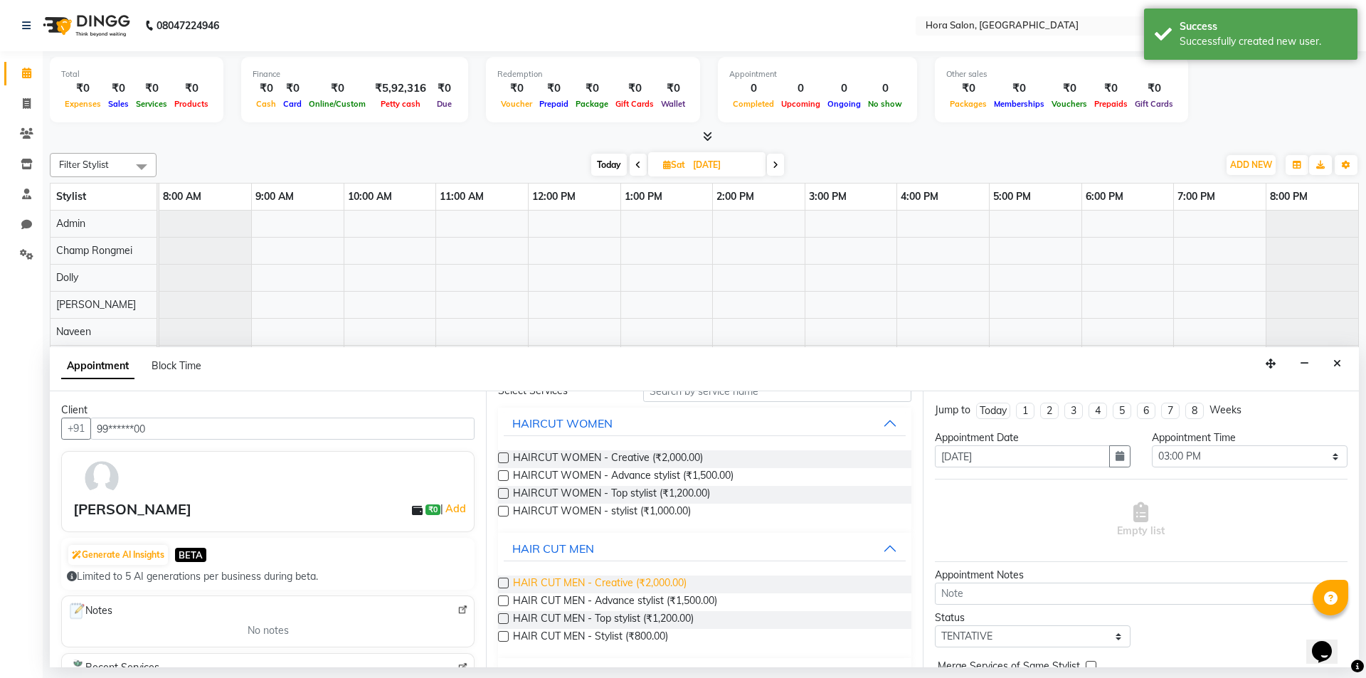
click at [616, 578] on span "HAIR CUT MEN - Creative (₹2,000.00)" at bounding box center [600, 585] width 174 height 18
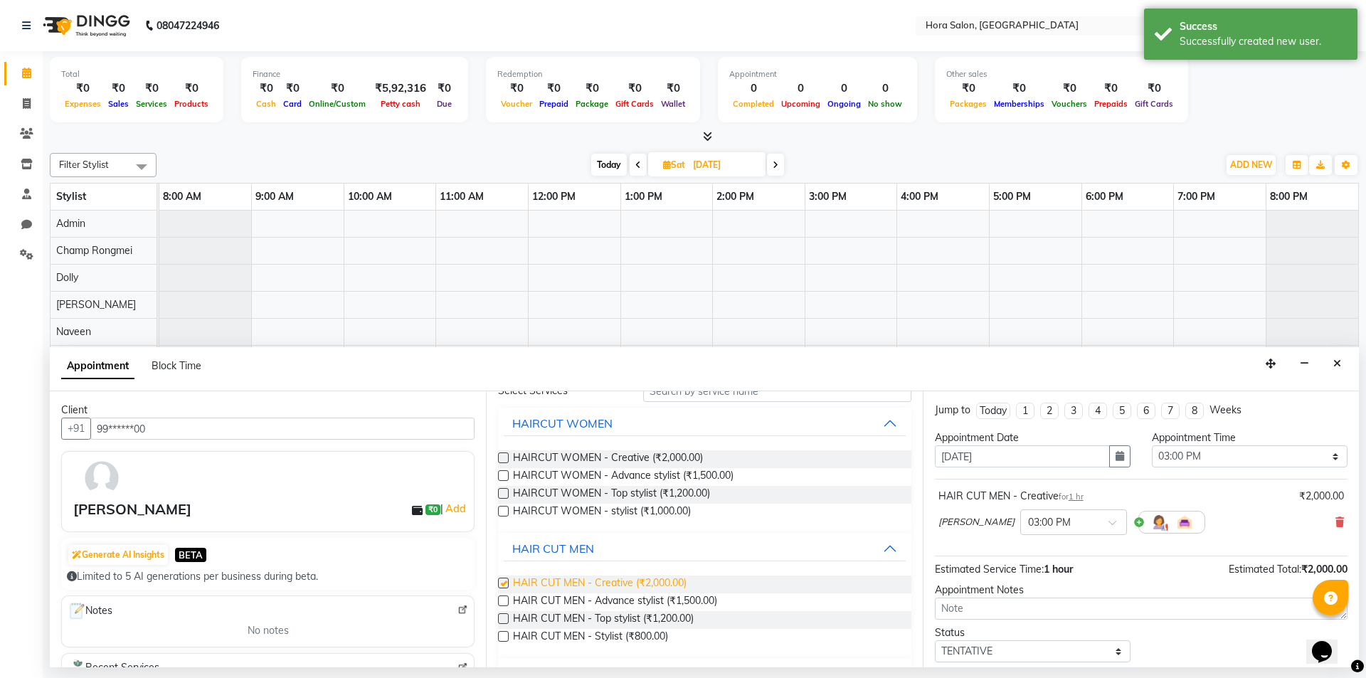
checkbox input "false"
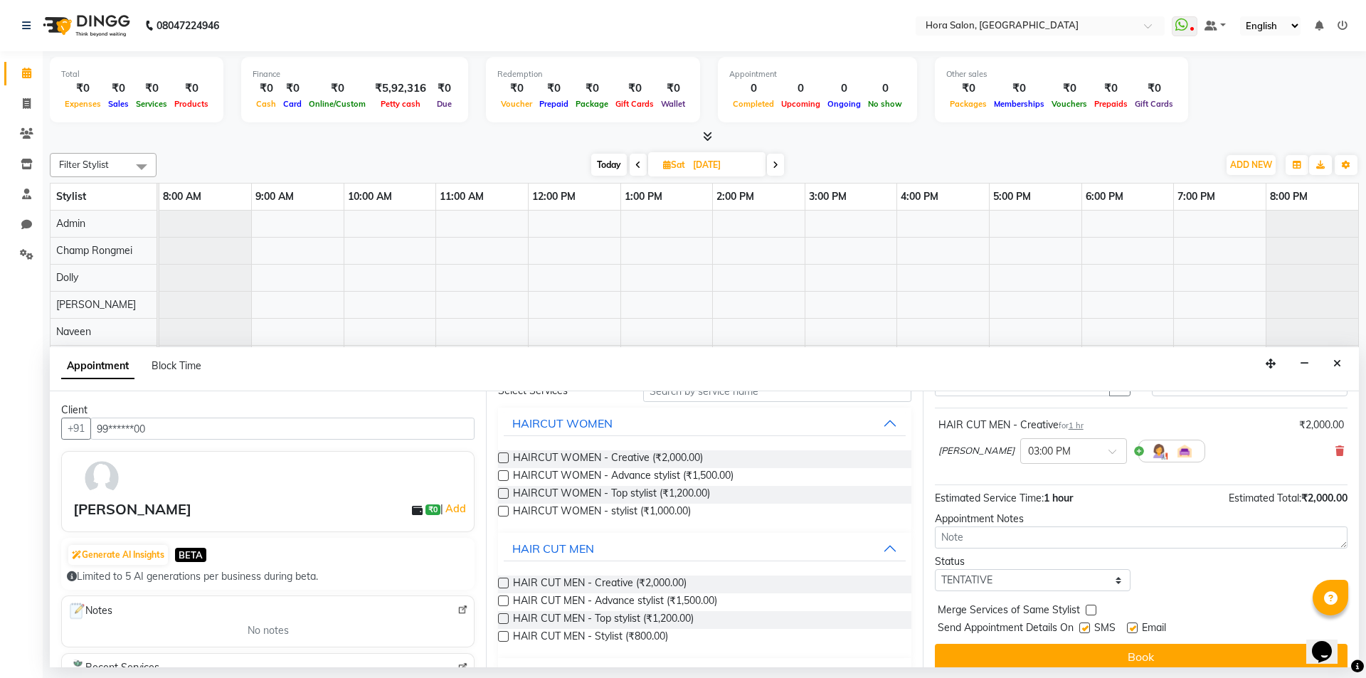
click at [1132, 628] on label at bounding box center [1132, 628] width 11 height 11
click at [1132, 628] on input "checkbox" at bounding box center [1131, 629] width 9 height 9
checkbox input "false"
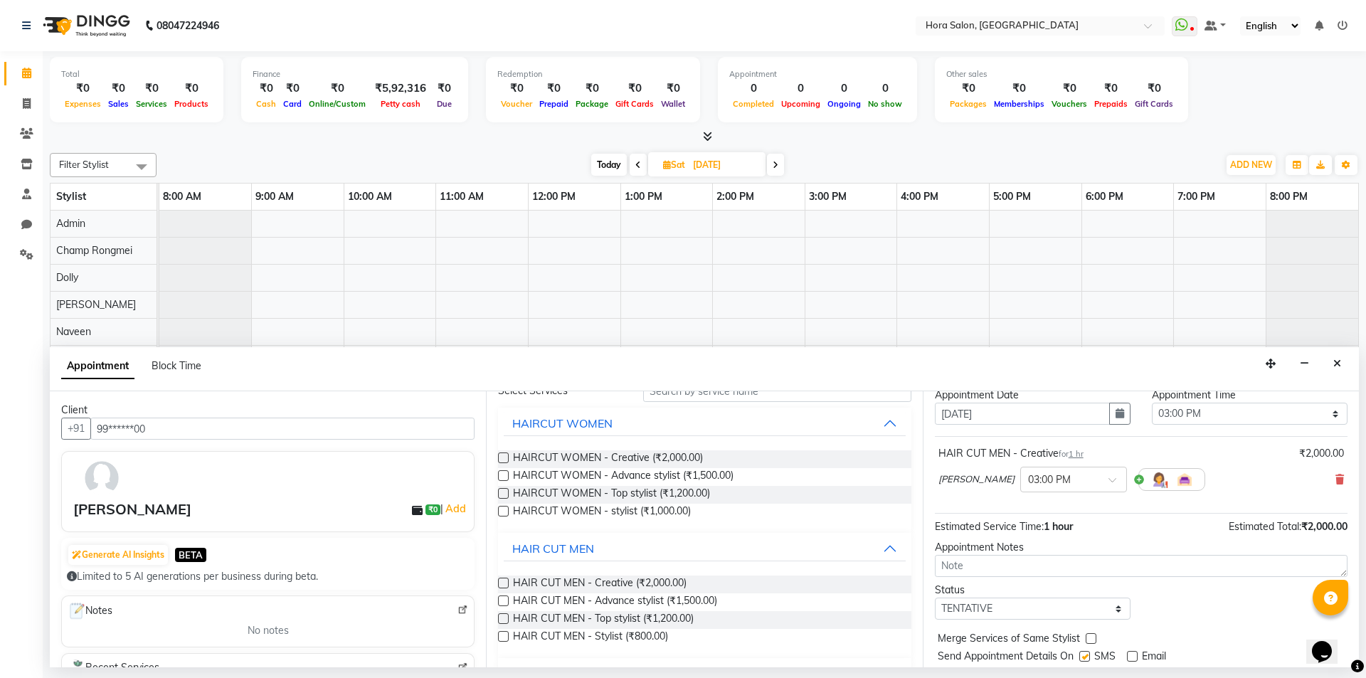
scroll to position [85, 0]
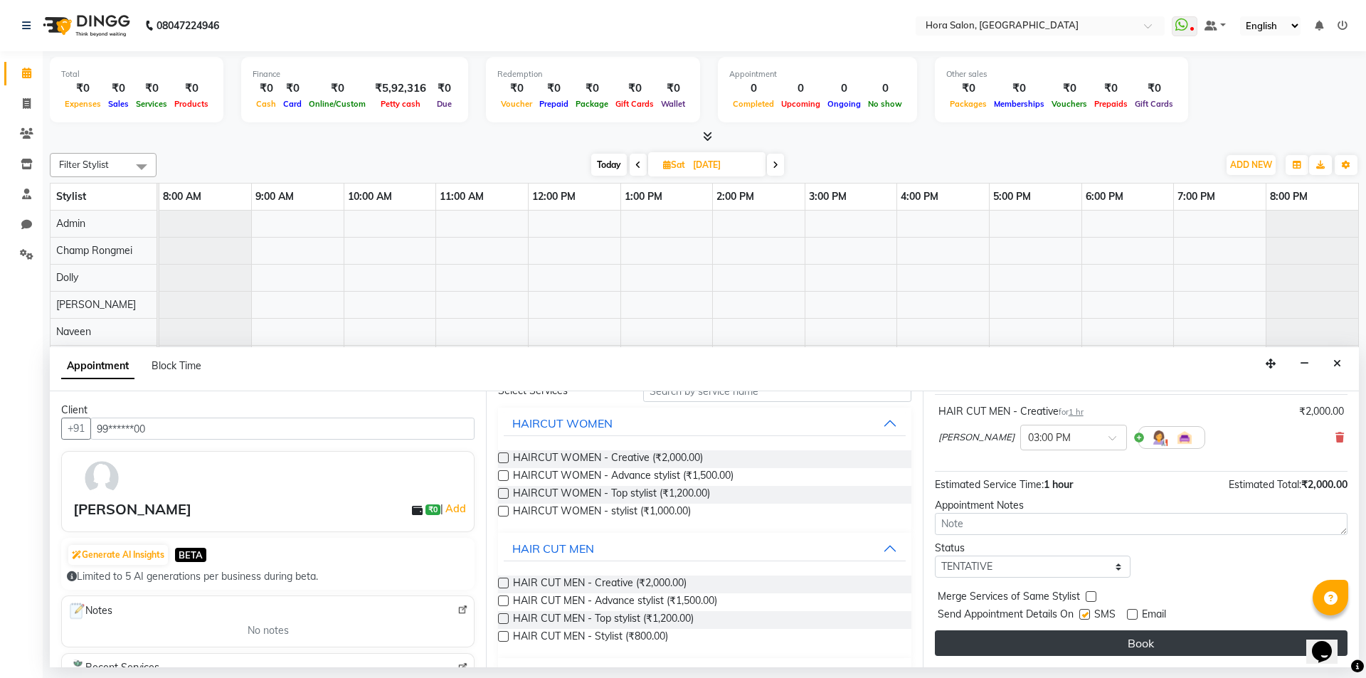
click at [1107, 636] on button "Book" at bounding box center [1141, 643] width 413 height 26
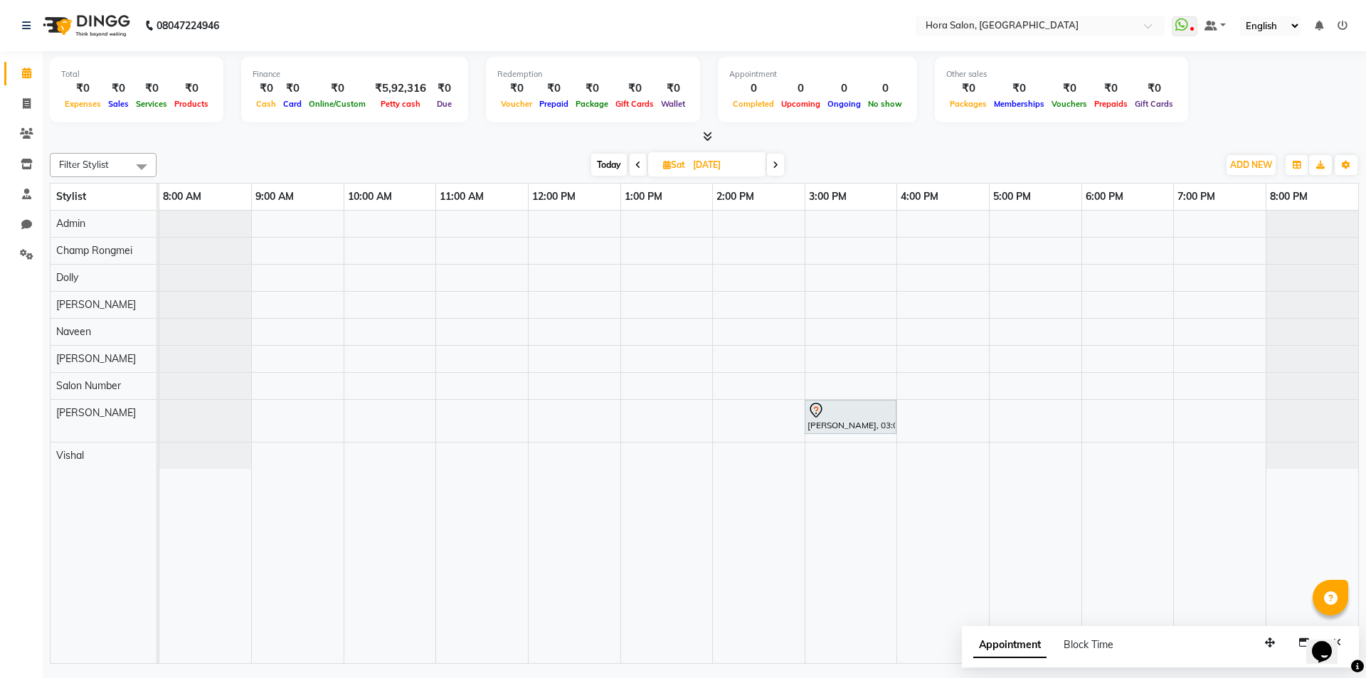
click at [639, 167] on icon at bounding box center [638, 165] width 6 height 9
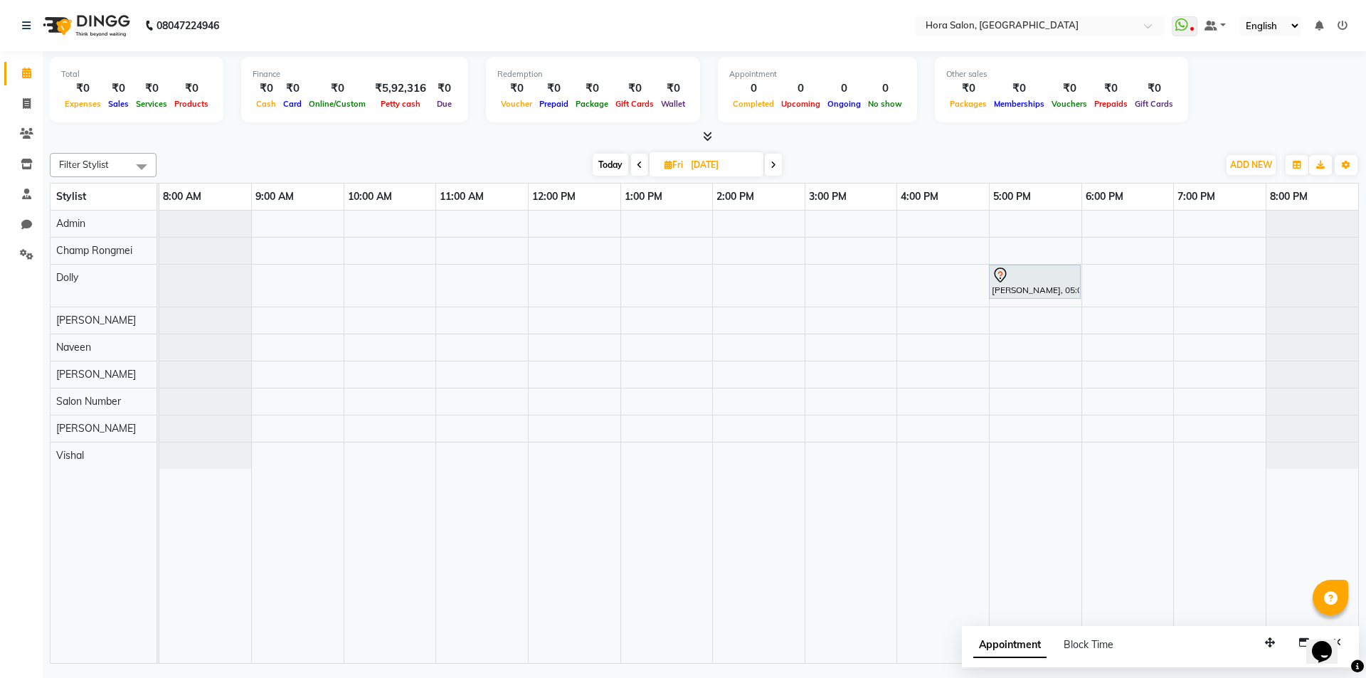
click at [639, 167] on icon at bounding box center [640, 165] width 6 height 9
type input "[DATE]"
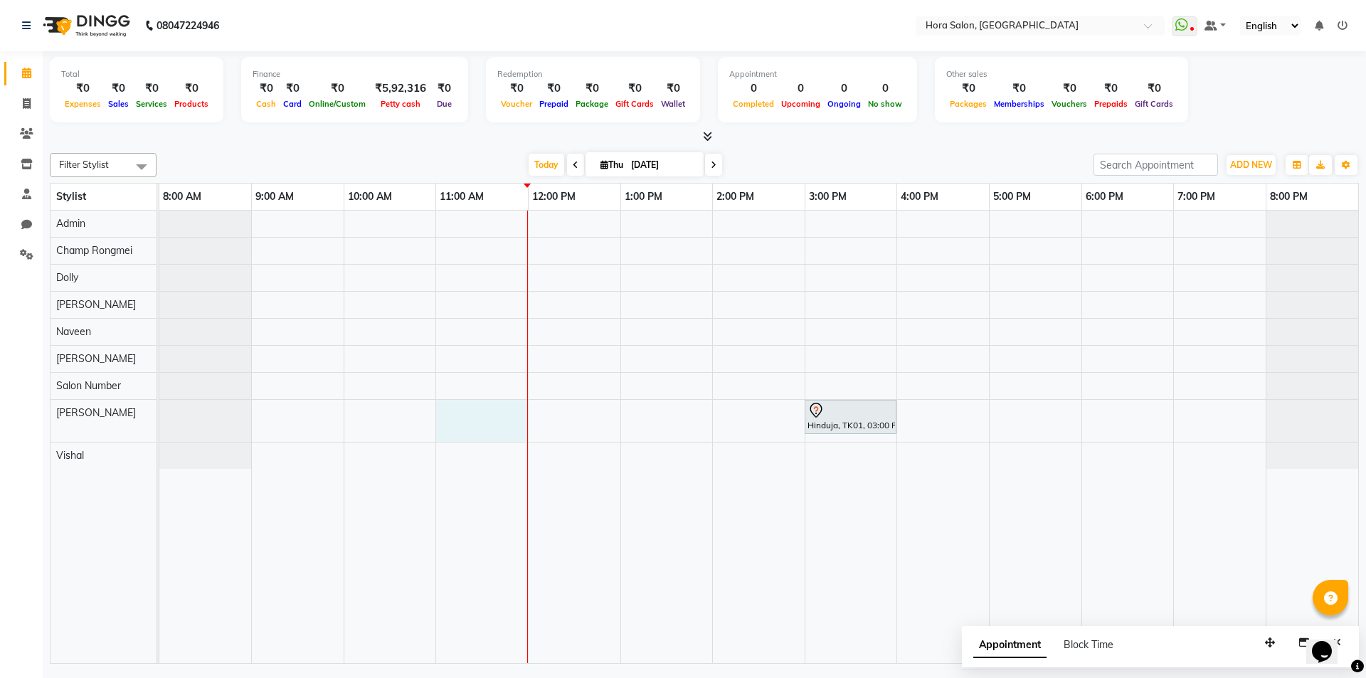
click at [482, 421] on div "Hinduja, TK01, 03:00 PM-04:00 PM, HAIRCUT WOMEN - Creative" at bounding box center [758, 437] width 1199 height 453
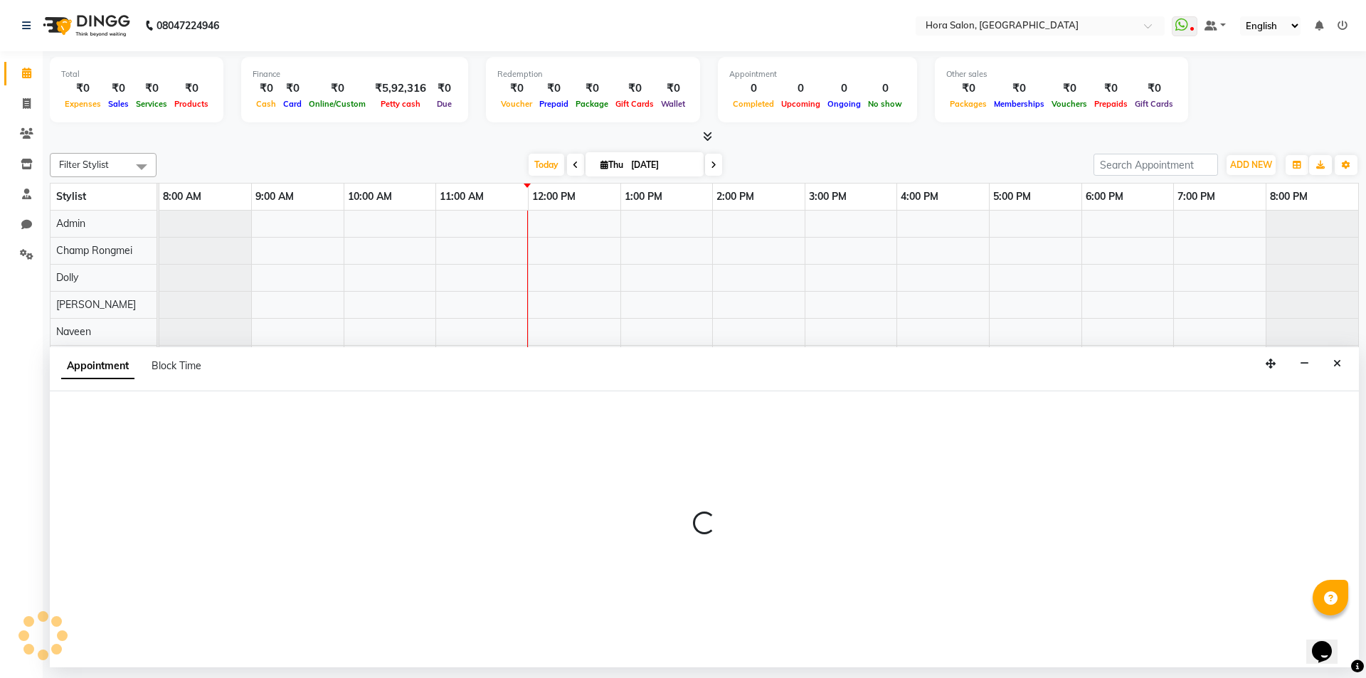
select select "76430"
select select "tentative"
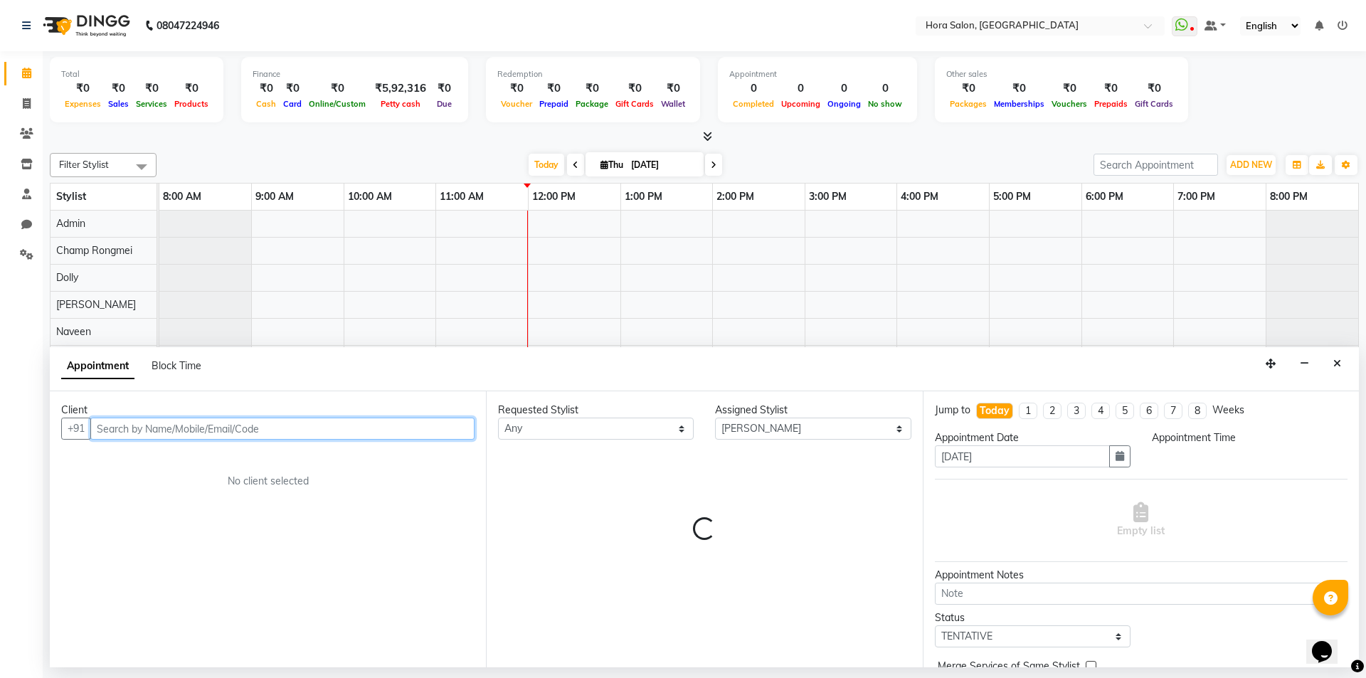
select select "660"
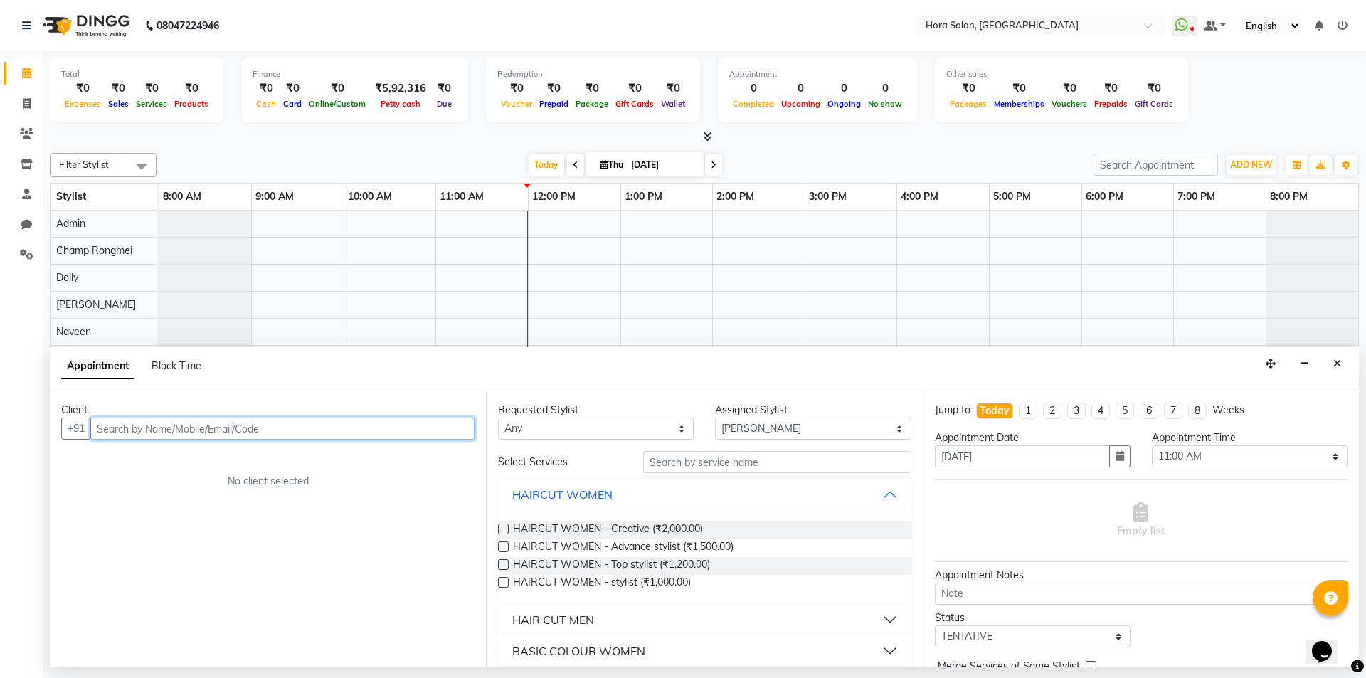
click at [435, 431] on input "text" at bounding box center [282, 429] width 384 height 22
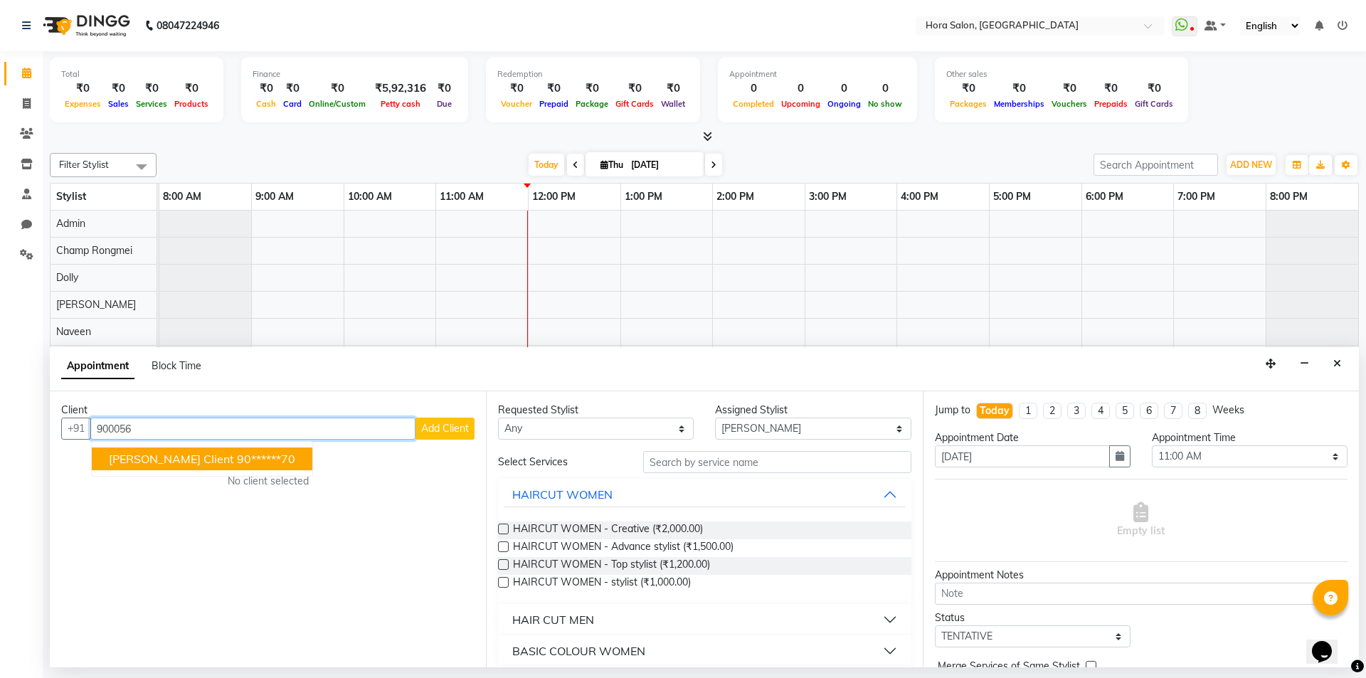
click at [172, 460] on span "[PERSON_NAME] Client" at bounding box center [171, 459] width 125 height 14
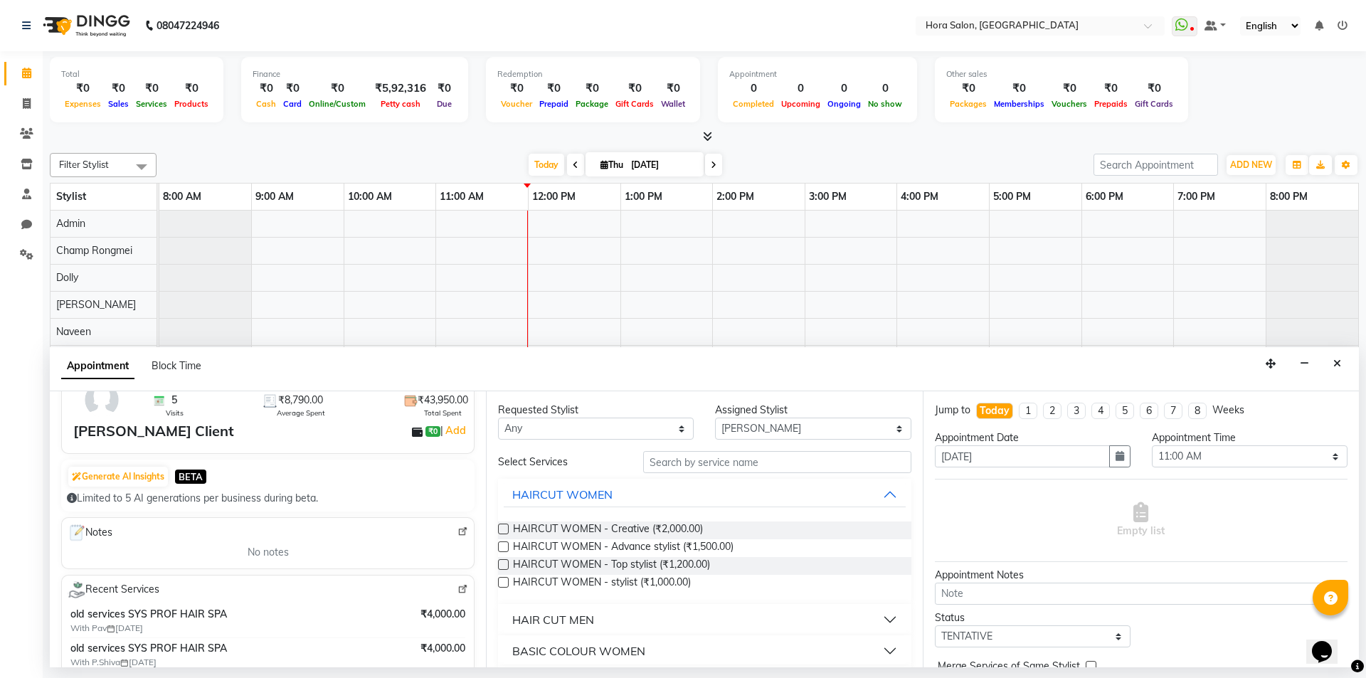
scroll to position [213, 0]
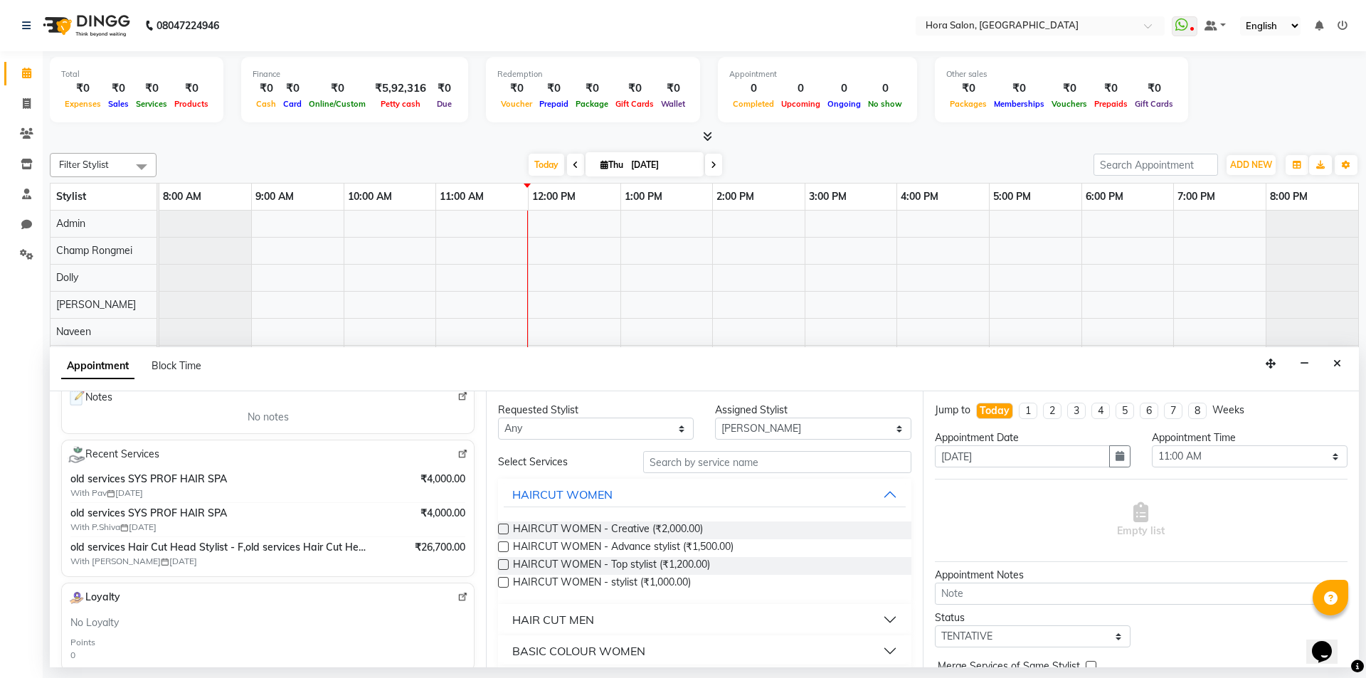
type input "90******70"
click at [426, 483] on span "₹4,000.00" at bounding box center [443, 479] width 45 height 15
click at [88, 485] on span "old services SYS PROF HAIR SPA" at bounding box center [218, 479] width 296 height 15
click at [120, 485] on span "old services SYS PROF HAIR SPA" at bounding box center [218, 479] width 296 height 15
click at [201, 497] on span "With Pav [DATE]" at bounding box center [159, 493] width 178 height 13
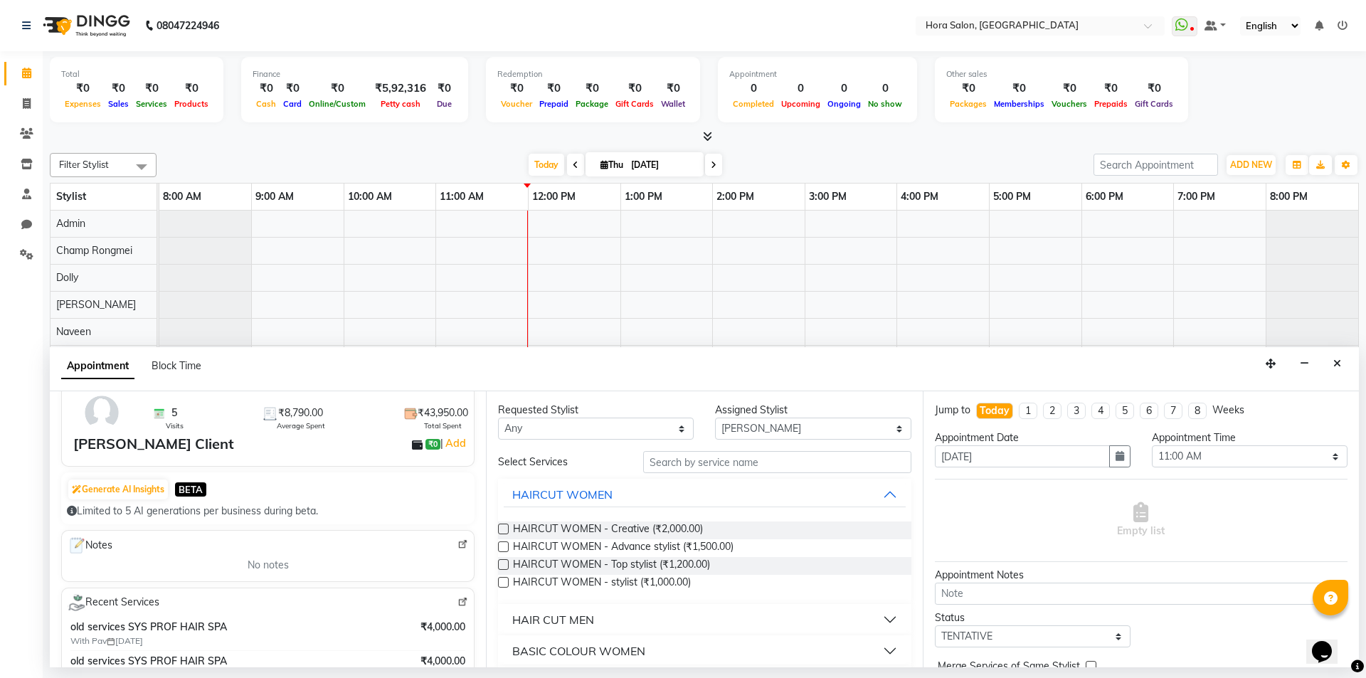
scroll to position [0, 0]
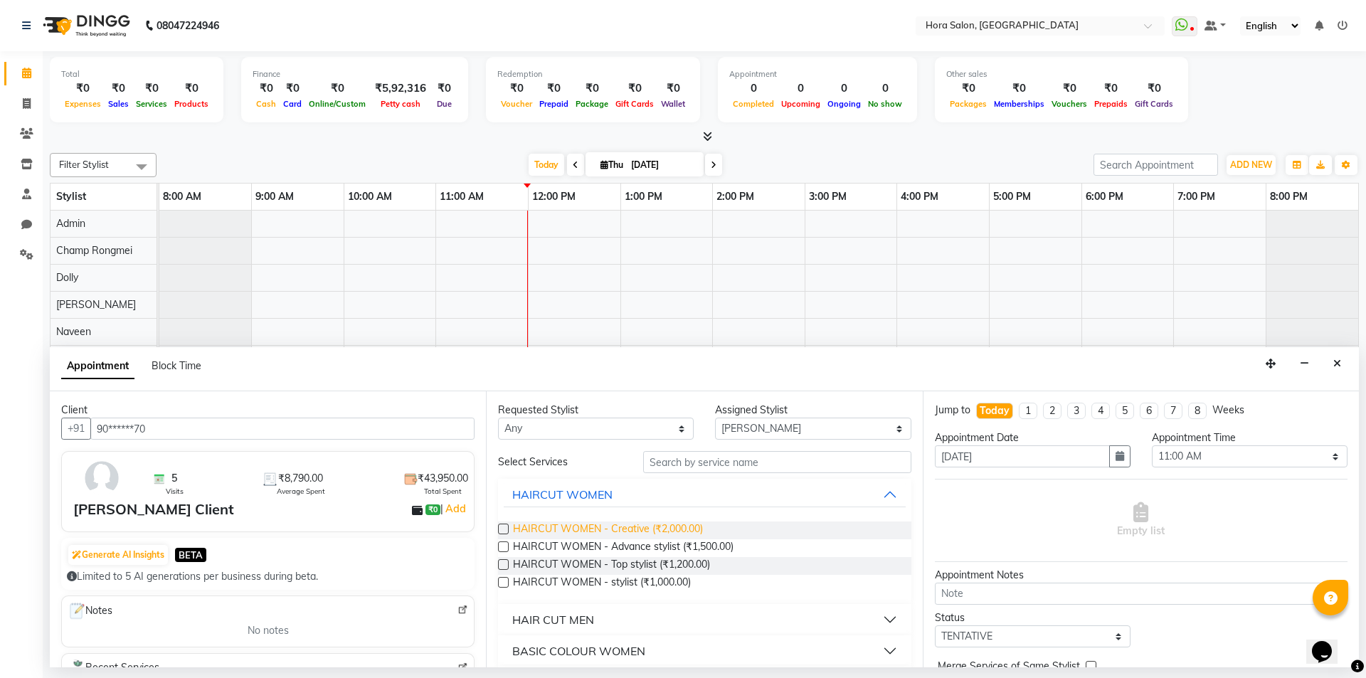
click at [641, 527] on span "HAIRCUT WOMEN - Creative (₹2,000.00)" at bounding box center [608, 531] width 190 height 18
checkbox input "false"
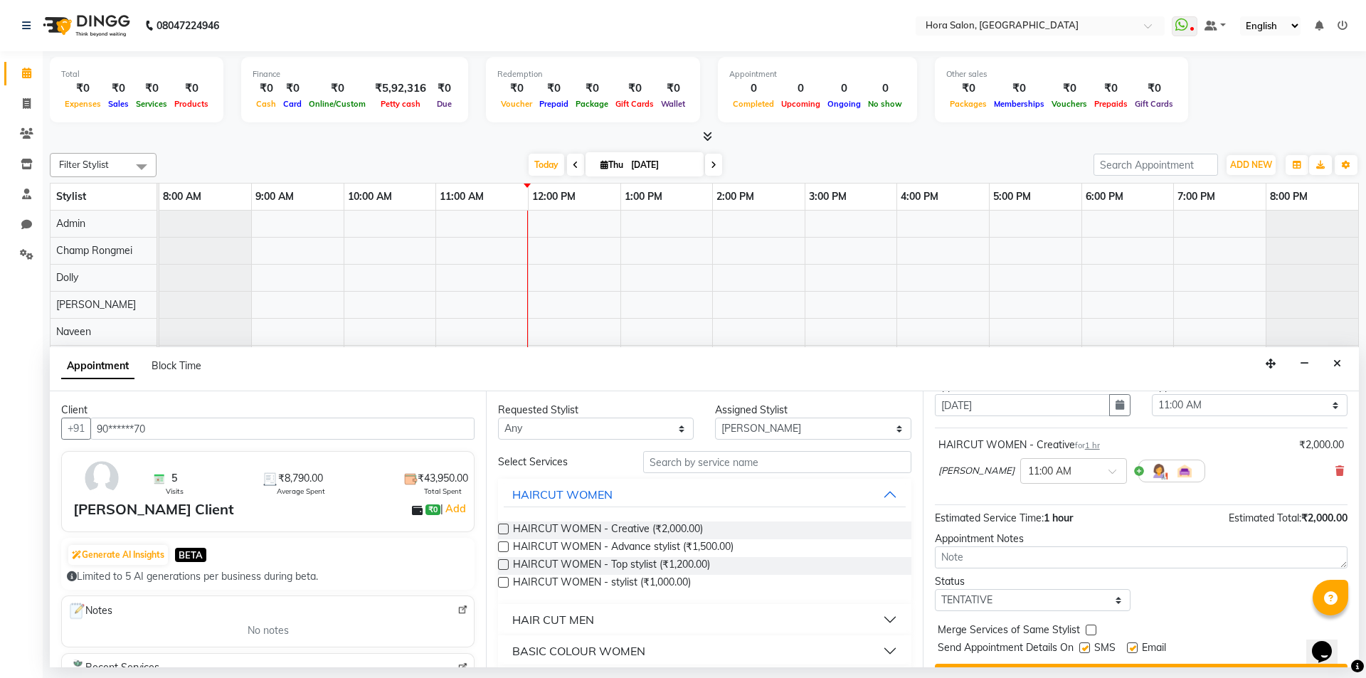
scroll to position [85, 0]
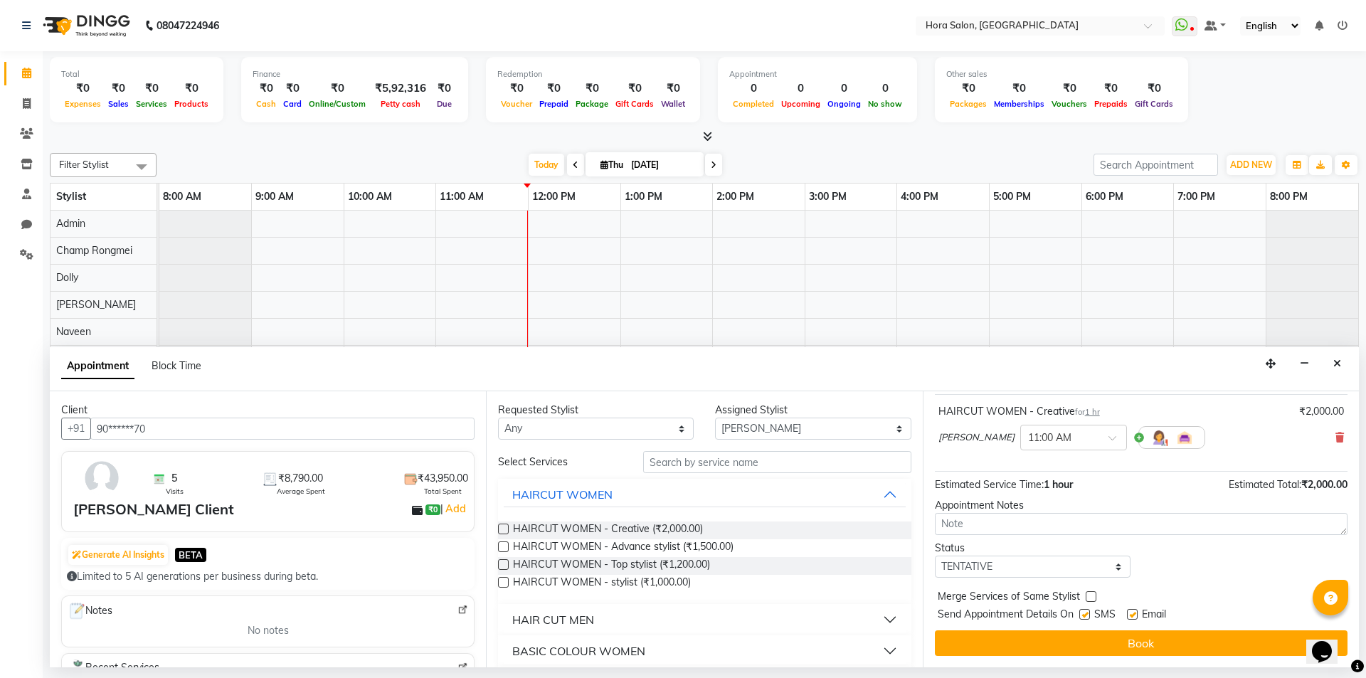
click at [1131, 615] on label at bounding box center [1132, 614] width 11 height 11
click at [1131, 615] on input "checkbox" at bounding box center [1131, 615] width 9 height 9
checkbox input "false"
click at [1082, 617] on label at bounding box center [1084, 614] width 11 height 11
click at [1082, 617] on input "checkbox" at bounding box center [1083, 615] width 9 height 9
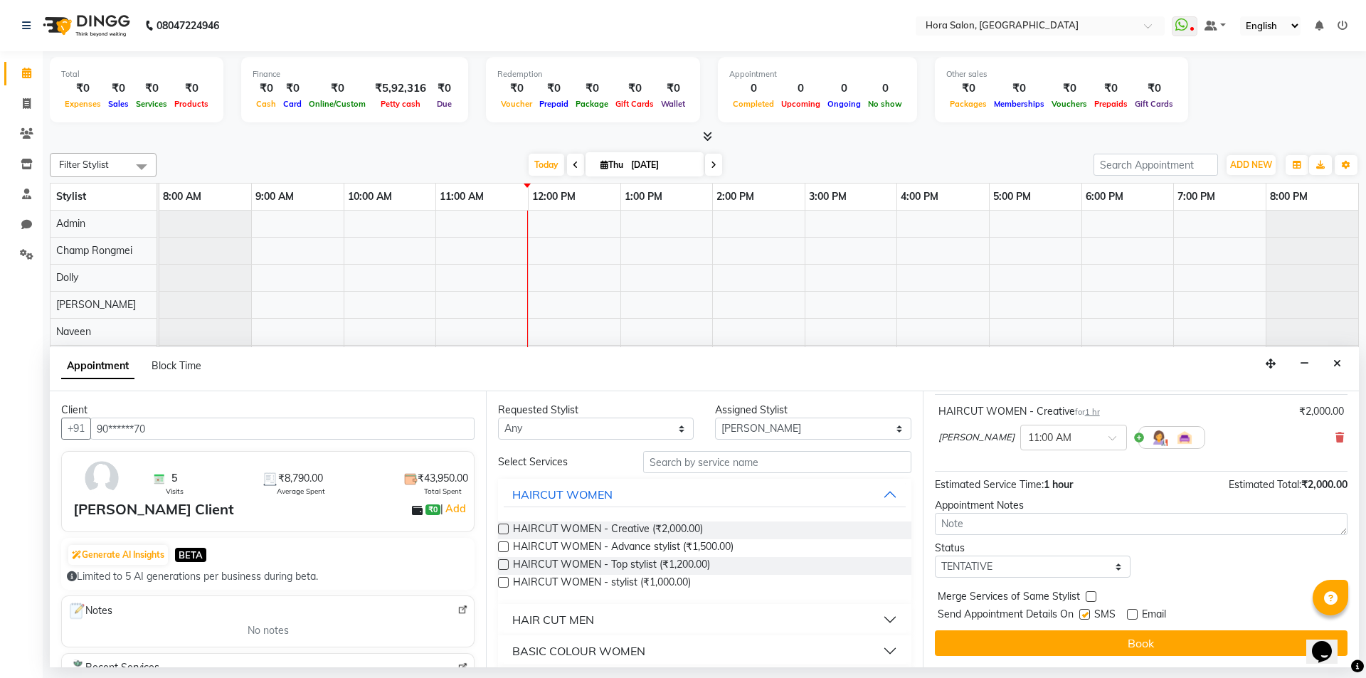
checkbox input "false"
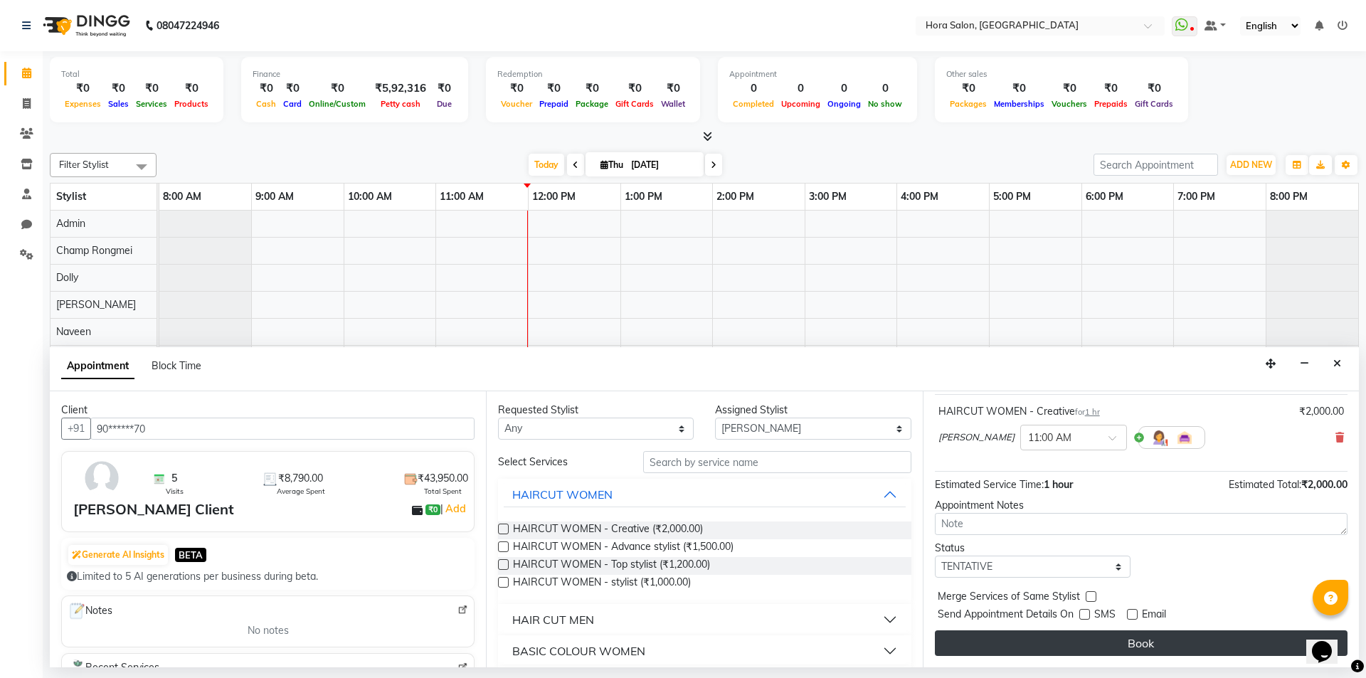
click at [1099, 638] on button "Book" at bounding box center [1141, 643] width 413 height 26
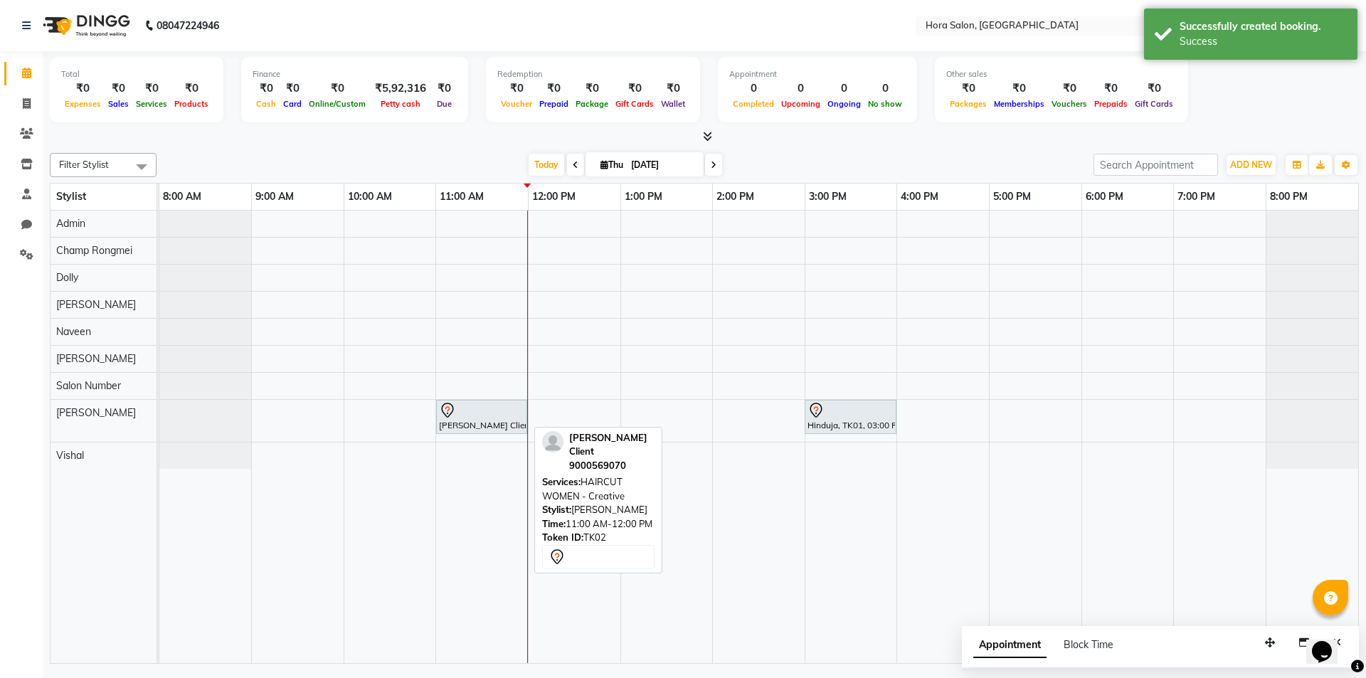
click at [505, 421] on div "[PERSON_NAME] Client, TK02, 11:00 AM-12:00 PM, HAIRCUT WOMEN - Creative" at bounding box center [482, 417] width 88 height 30
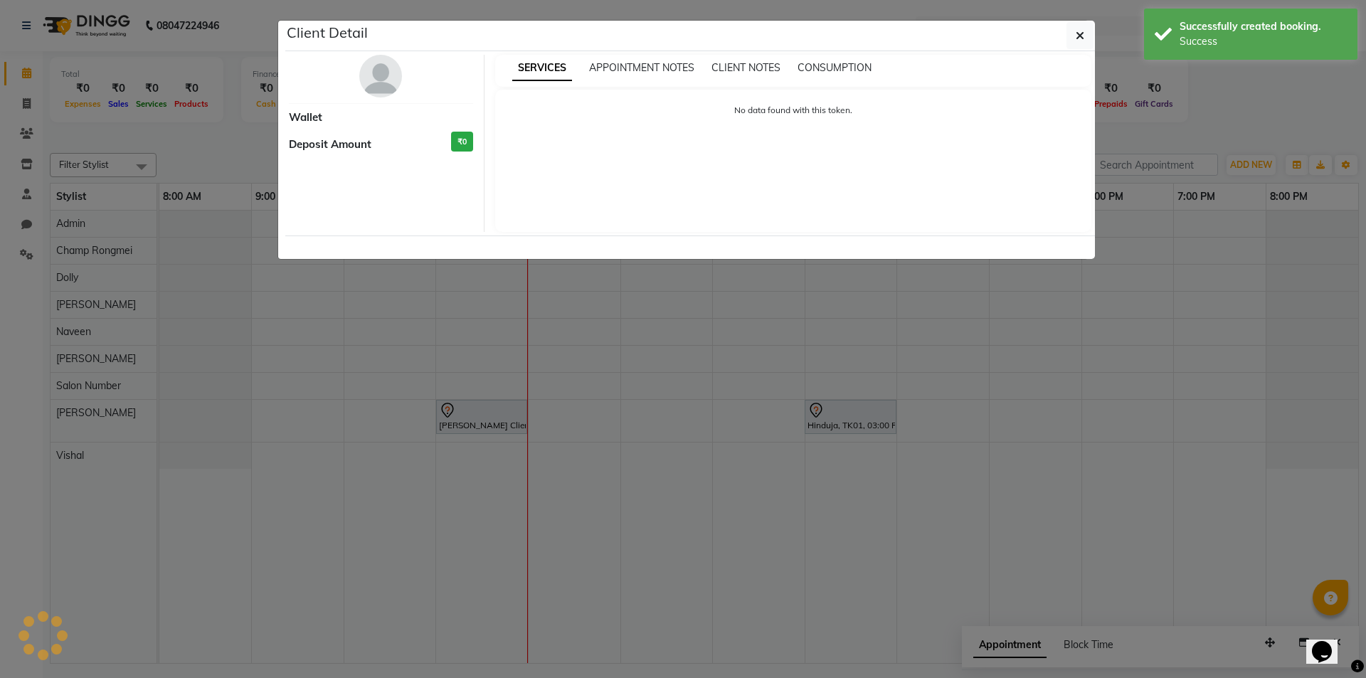
select select "7"
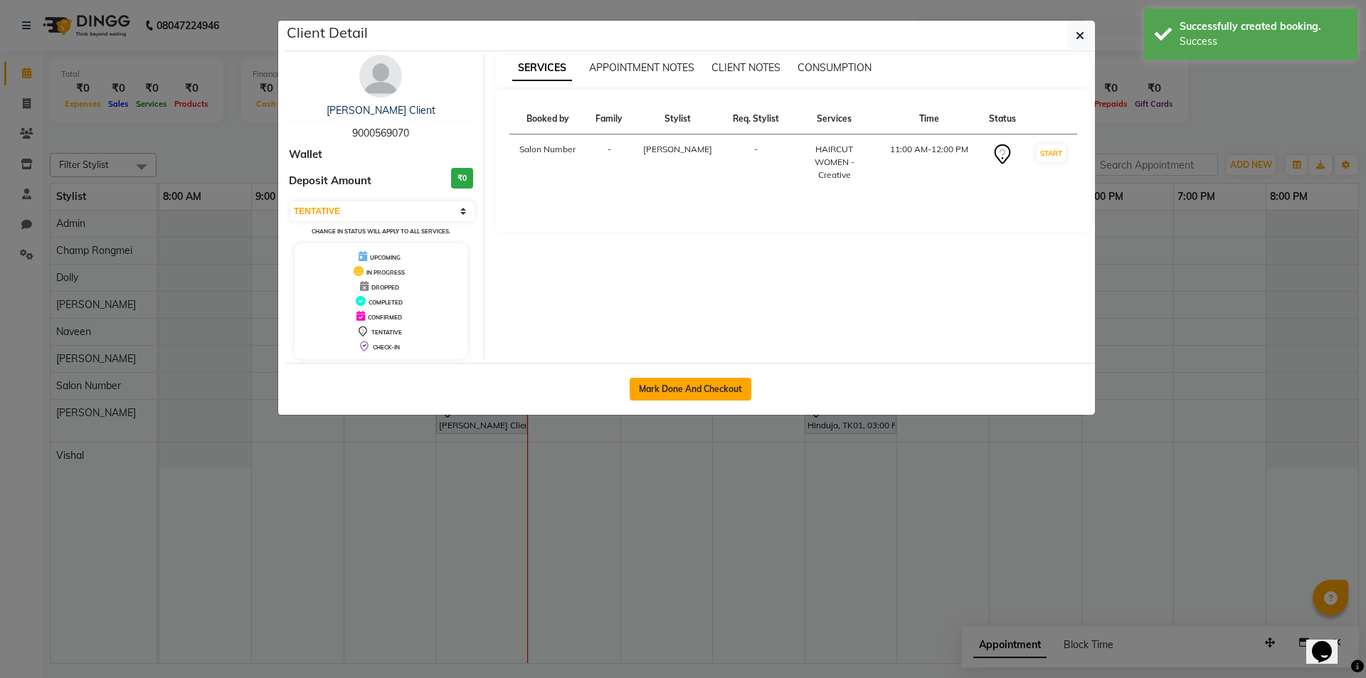
click at [708, 386] on button "Mark Done And Checkout" at bounding box center [691, 389] width 122 height 23
select select "service"
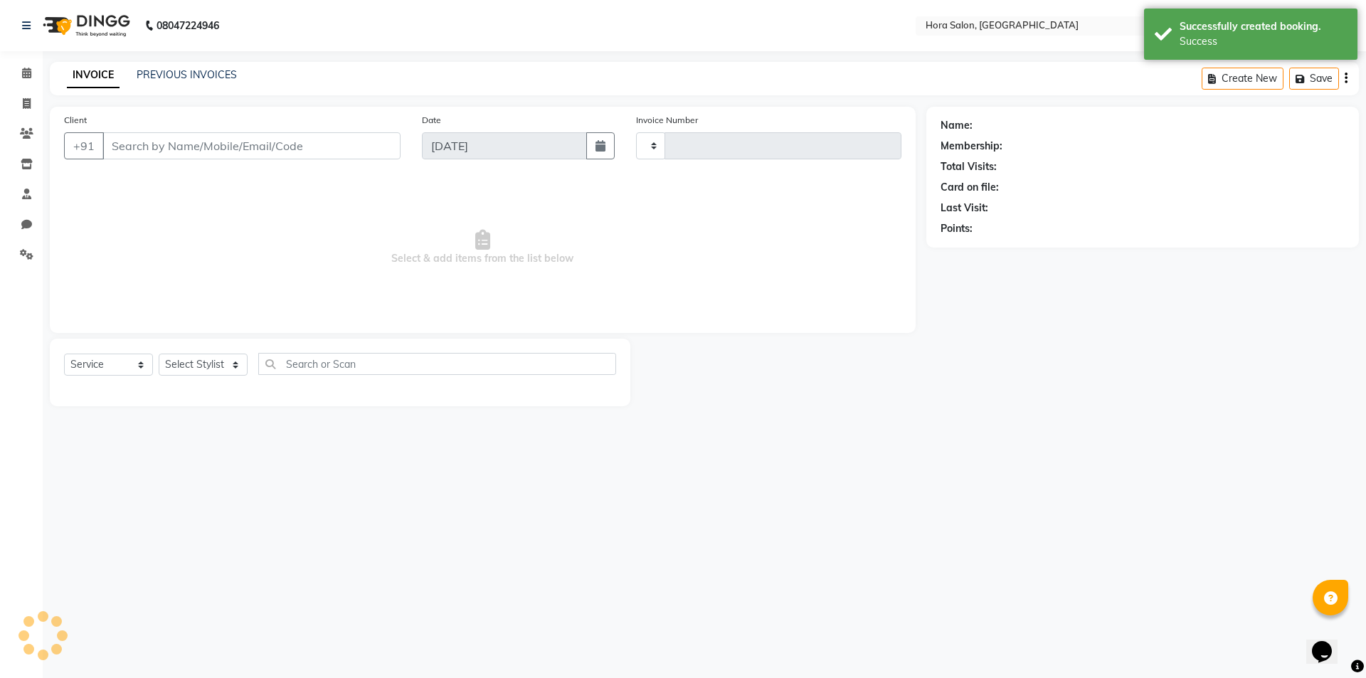
type input "0747"
select select "8101"
select select "3"
type input "90******70"
select select "76430"
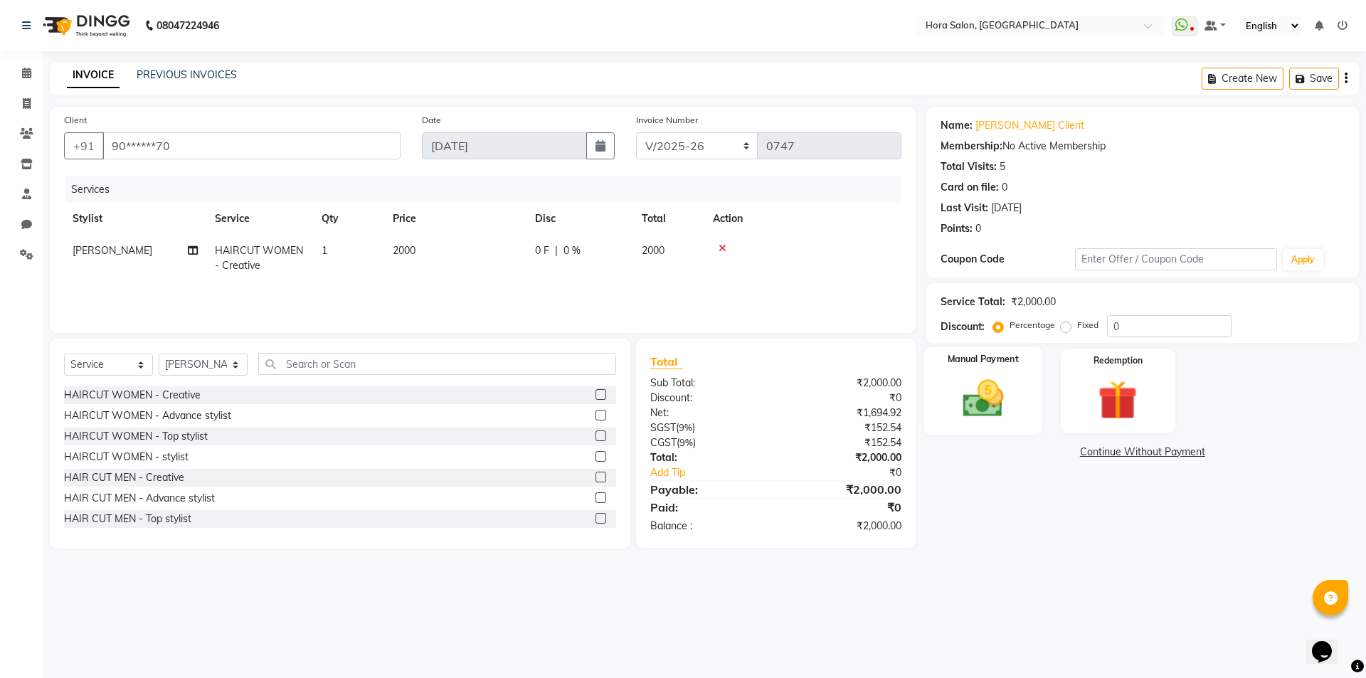
click at [1013, 401] on img at bounding box center [983, 398] width 66 height 47
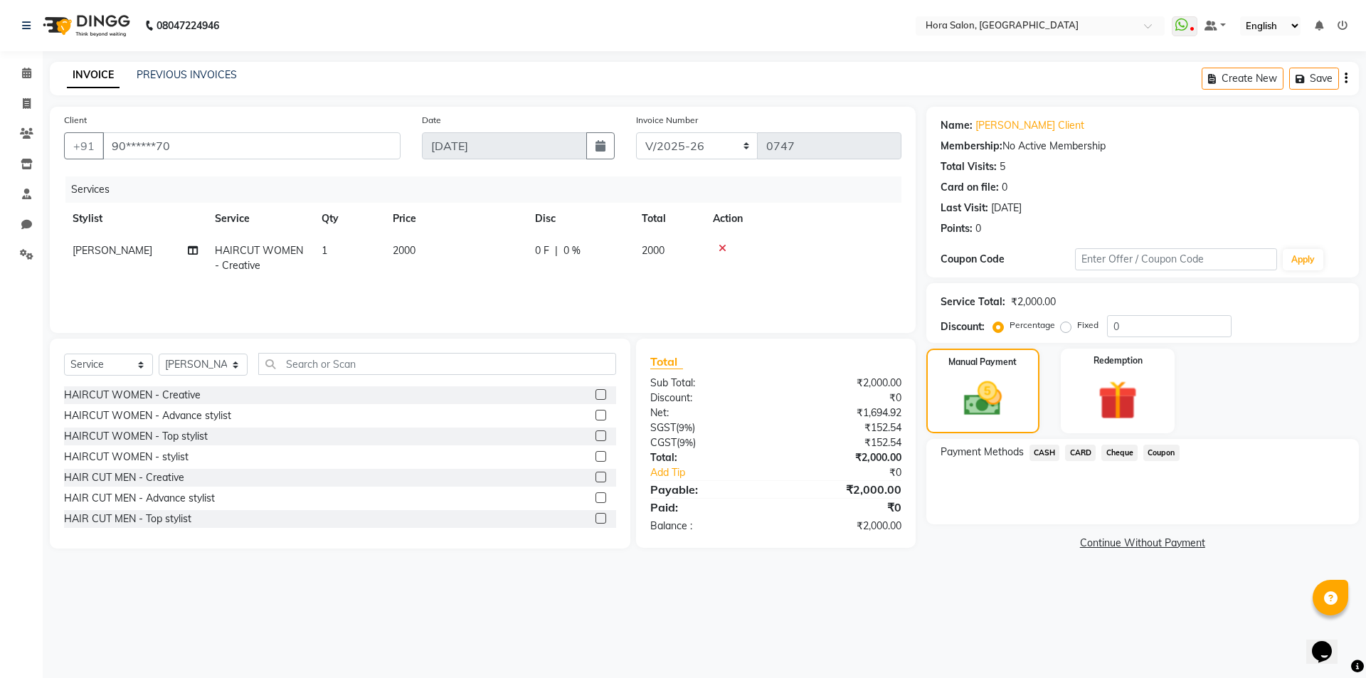
click at [1052, 453] on span "CASH" at bounding box center [1045, 453] width 31 height 16
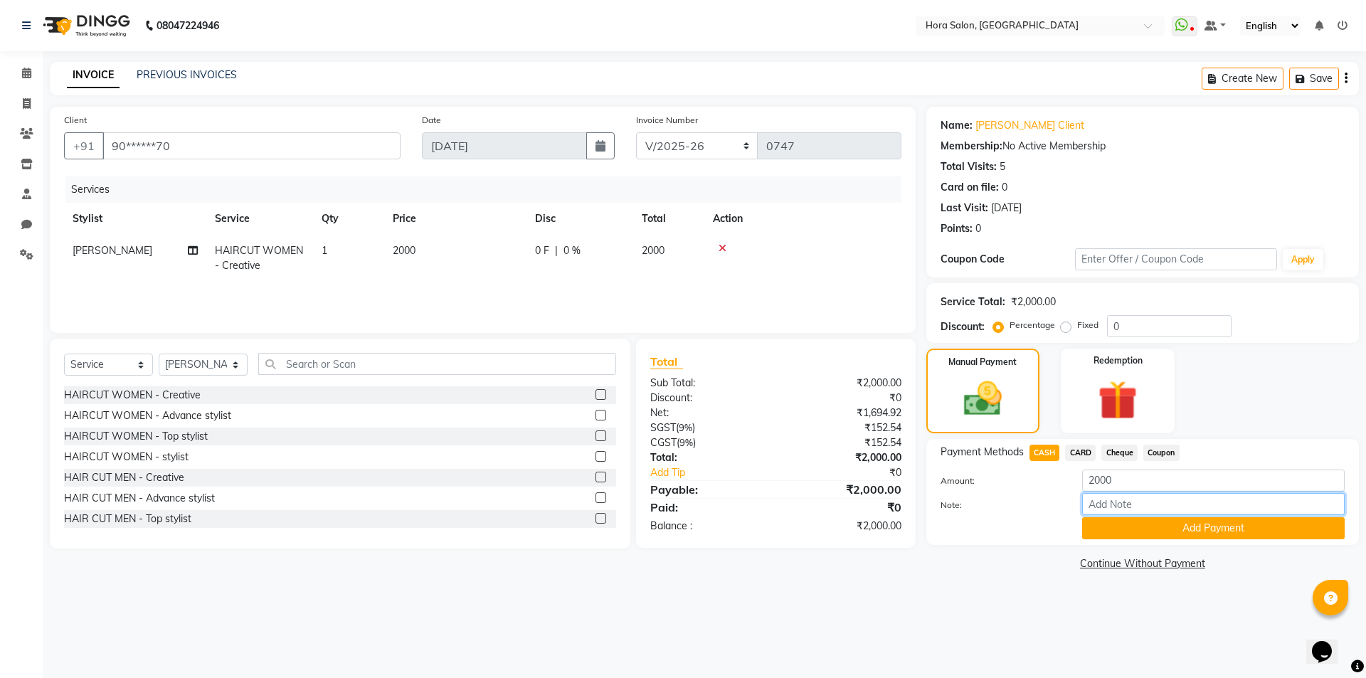
click at [1138, 507] on input "Note:" at bounding box center [1213, 504] width 263 height 22
type input "cash"
click at [1224, 532] on button "Add Payment" at bounding box center [1213, 528] width 263 height 22
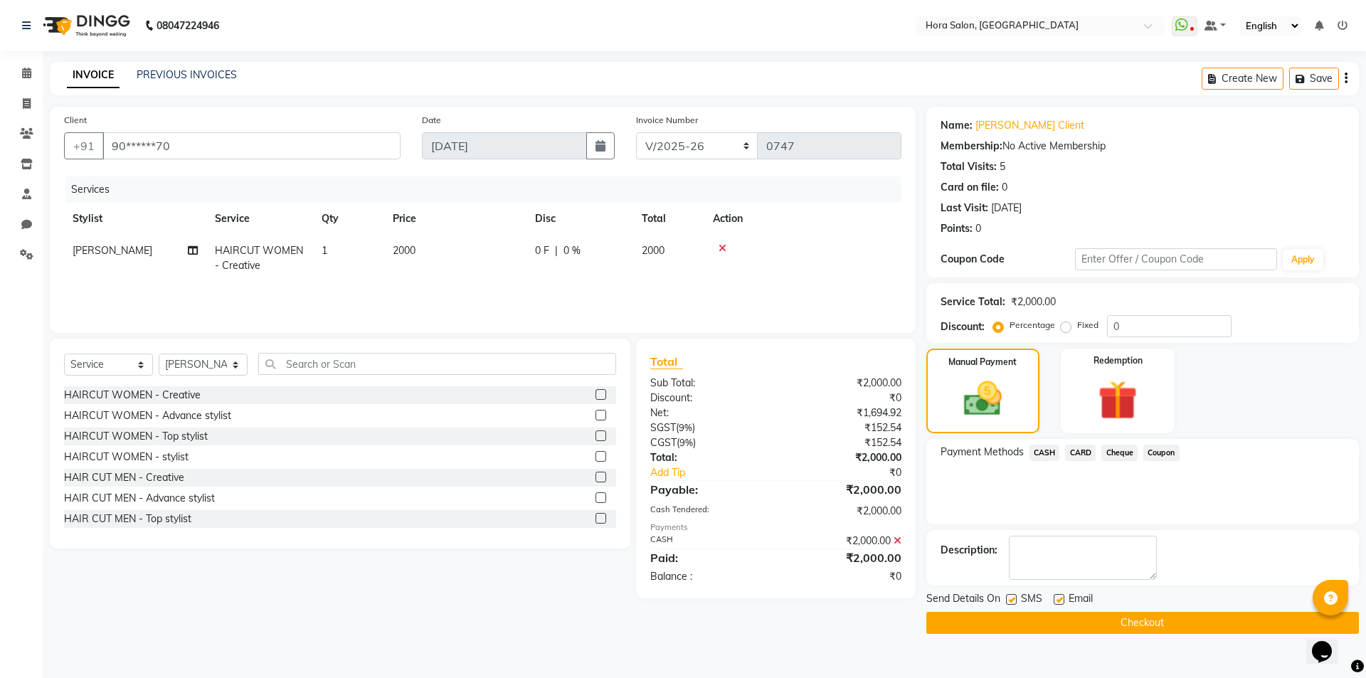
click at [1061, 601] on label at bounding box center [1059, 599] width 11 height 11
click at [1061, 601] on input "checkbox" at bounding box center [1058, 600] width 9 height 9
checkbox input "false"
click at [1150, 621] on button "Checkout" at bounding box center [1142, 623] width 433 height 22
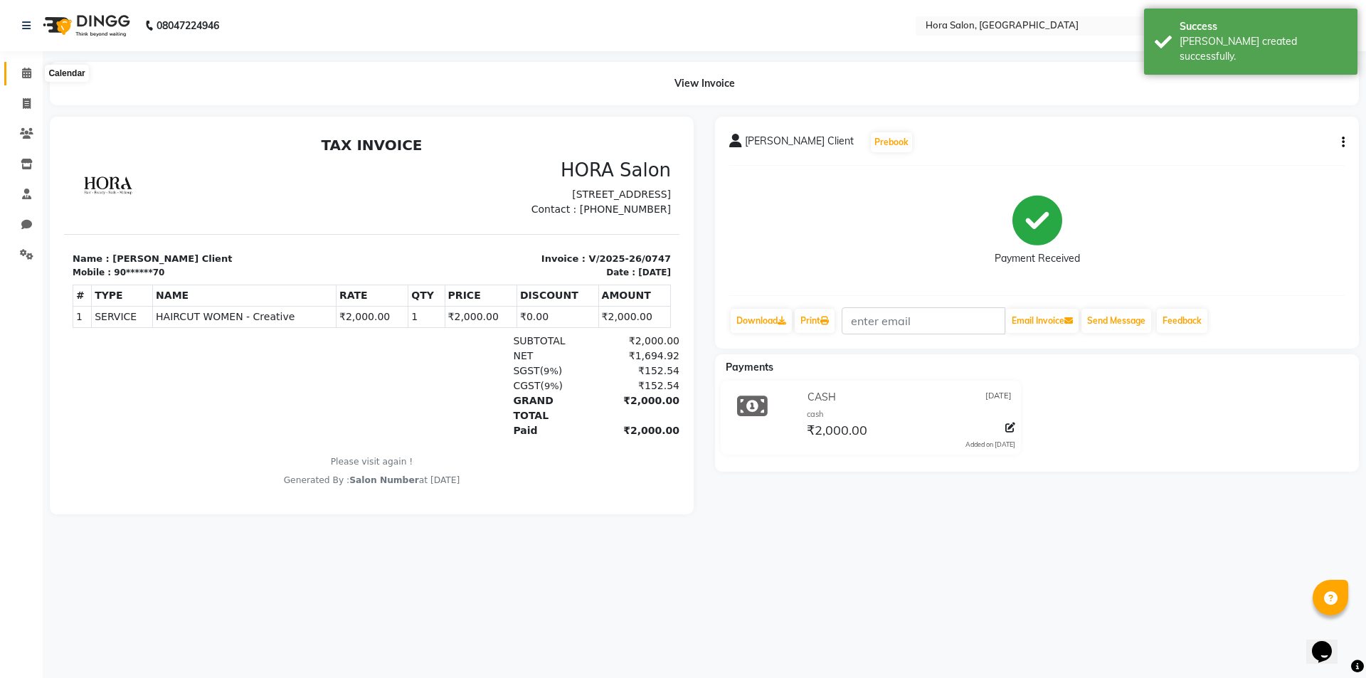
click at [31, 74] on icon at bounding box center [26, 73] width 9 height 11
